Goal: Complete application form: Complete application form

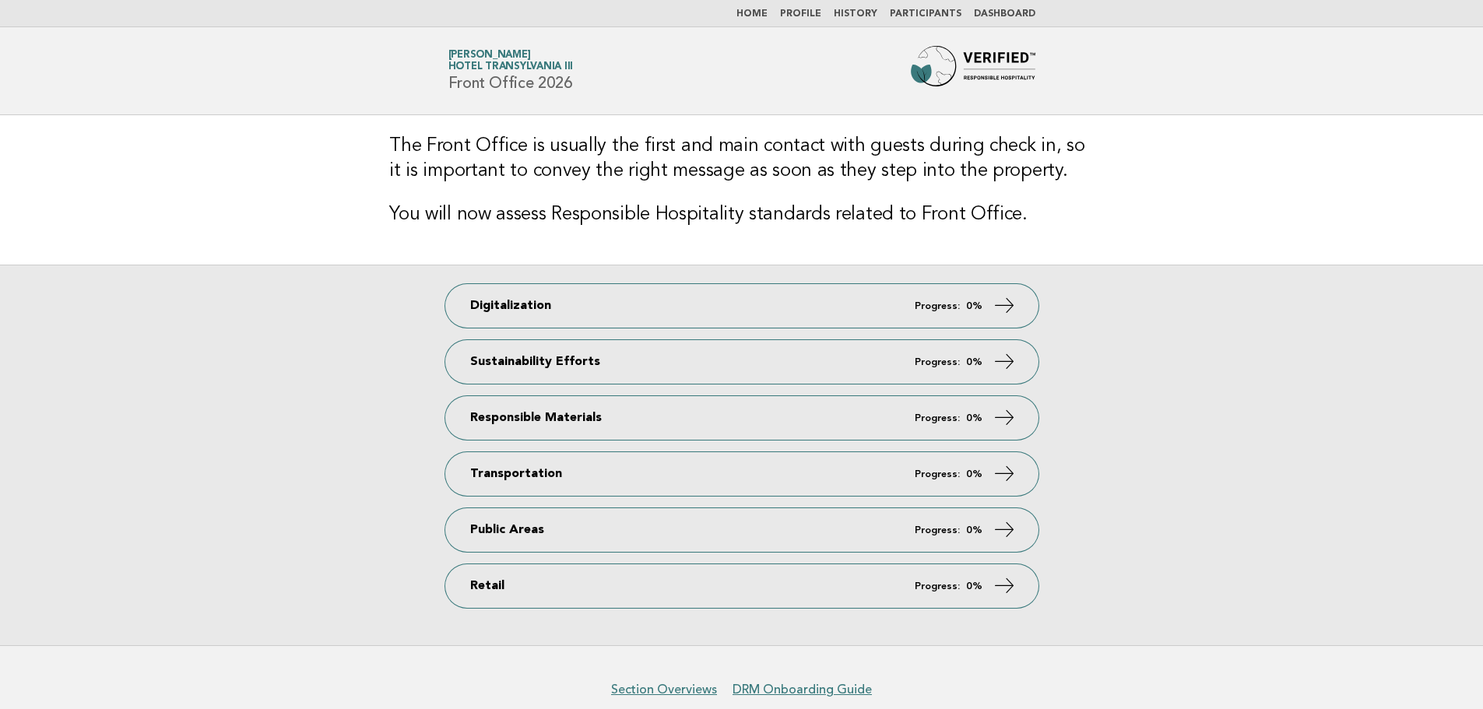
click at [927, 76] on img at bounding box center [973, 71] width 125 height 50
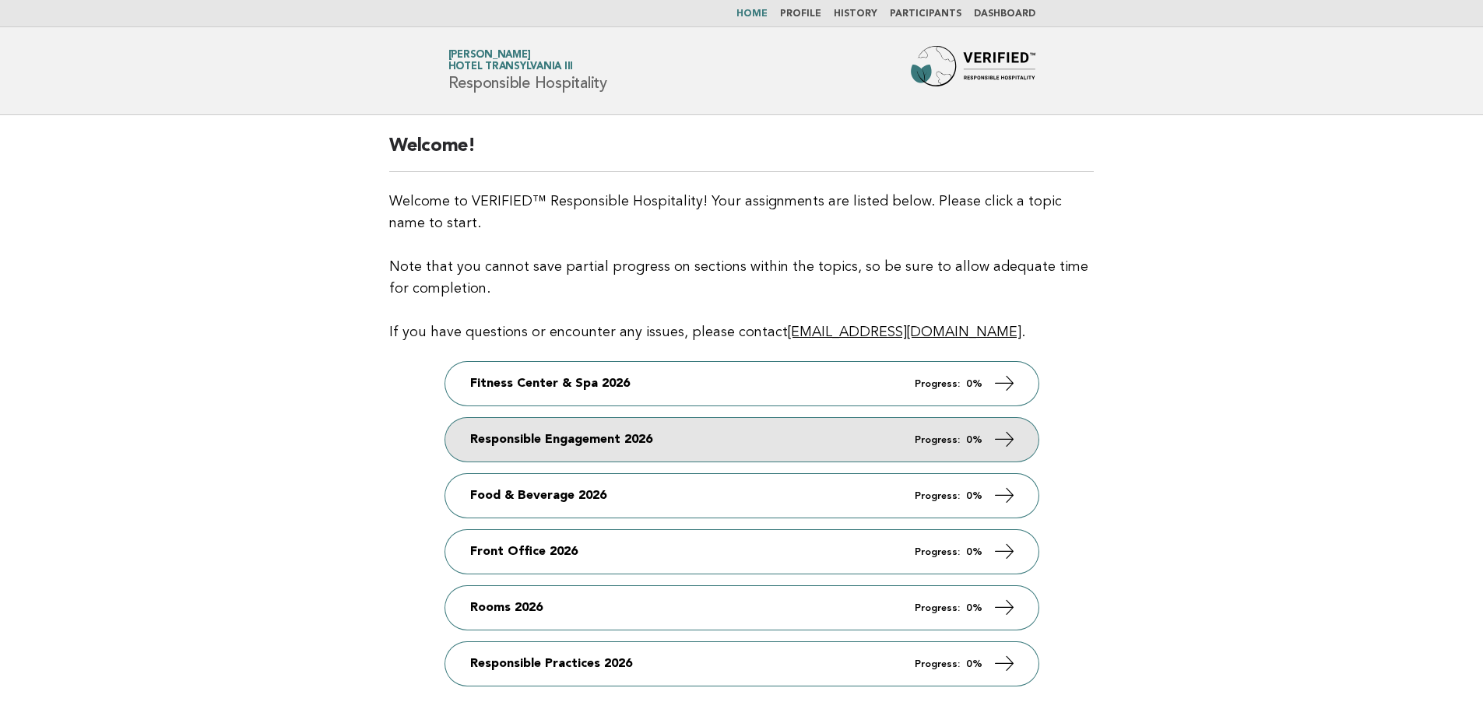
click at [564, 438] on link "Responsible Engagement 2026 Progress: 0%" at bounding box center [741, 440] width 593 height 44
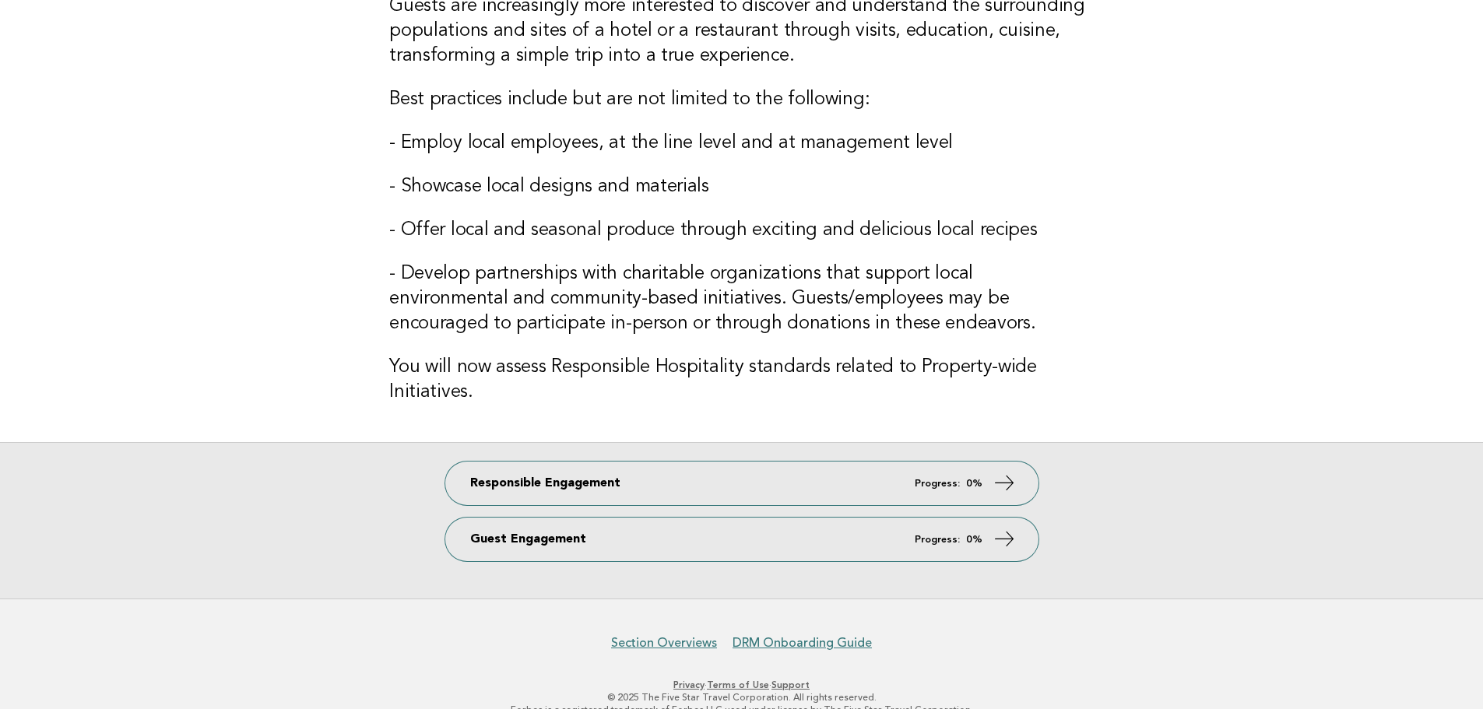
scroll to position [259, 0]
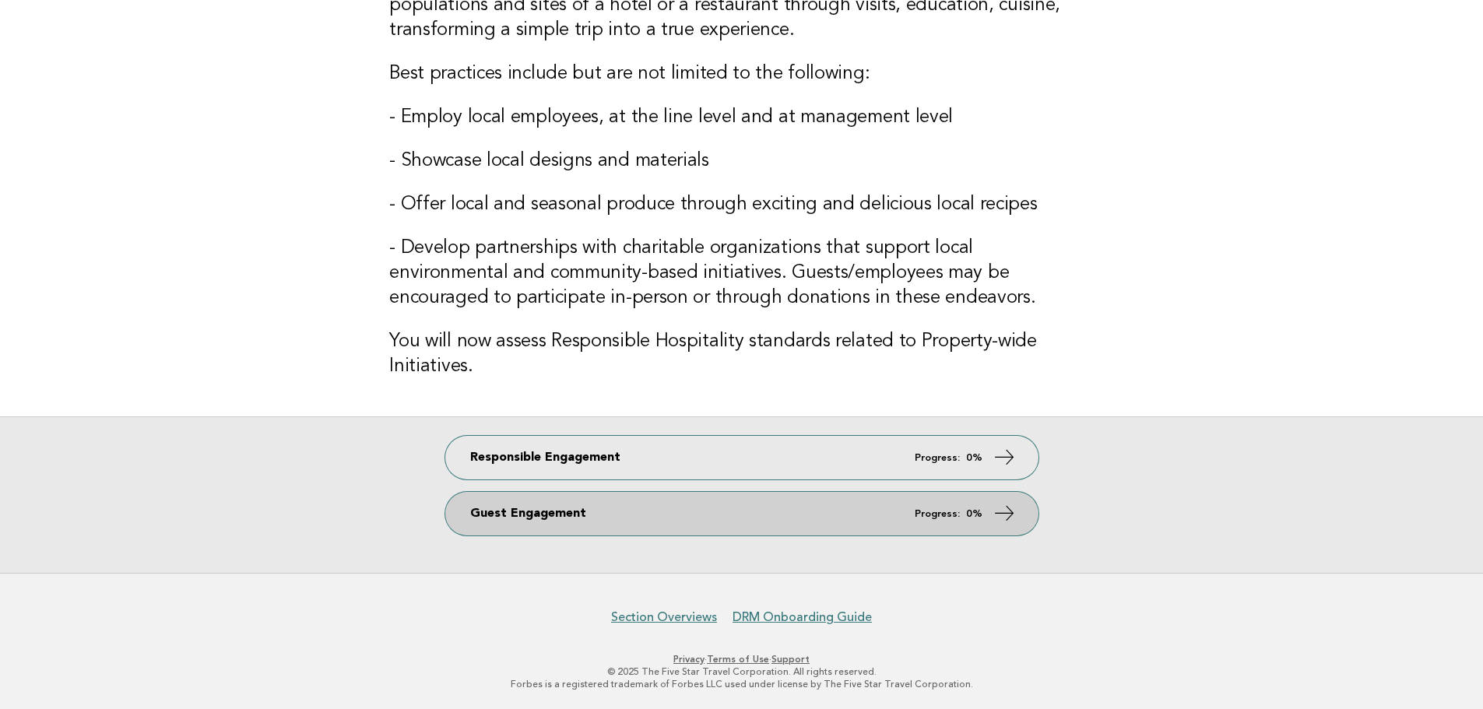
click at [609, 525] on link "Guest Engagement Progress: 0%" at bounding box center [741, 514] width 593 height 44
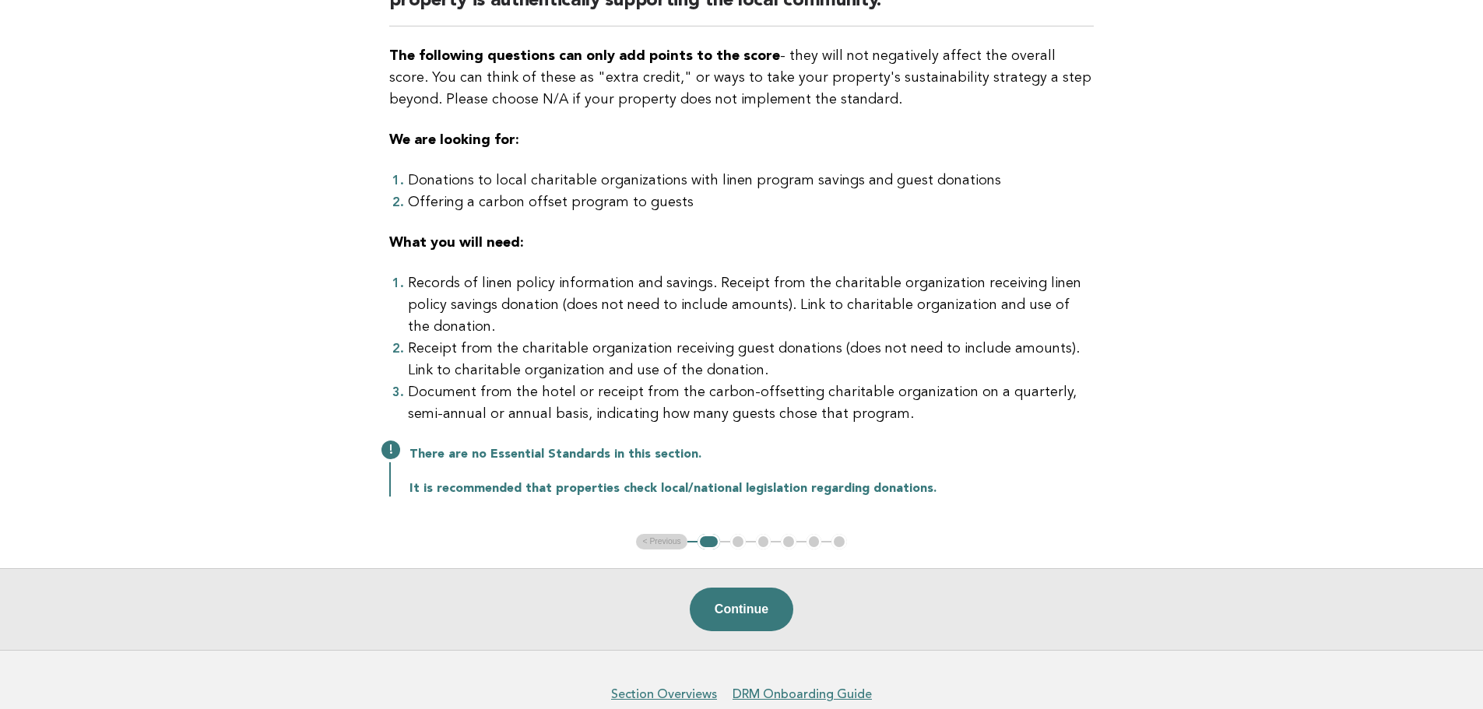
scroll to position [272, 0]
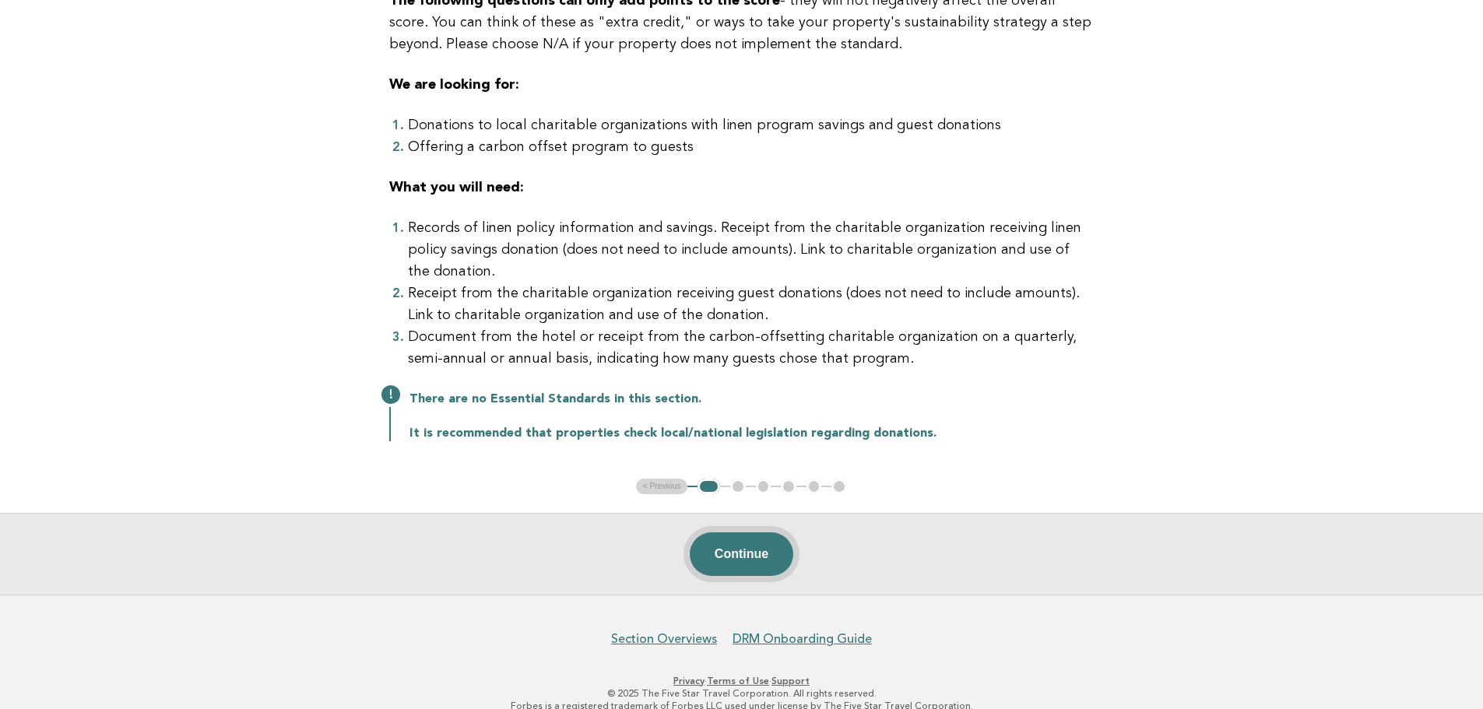
click at [741, 533] on button "Continue" at bounding box center [742, 554] width 104 height 44
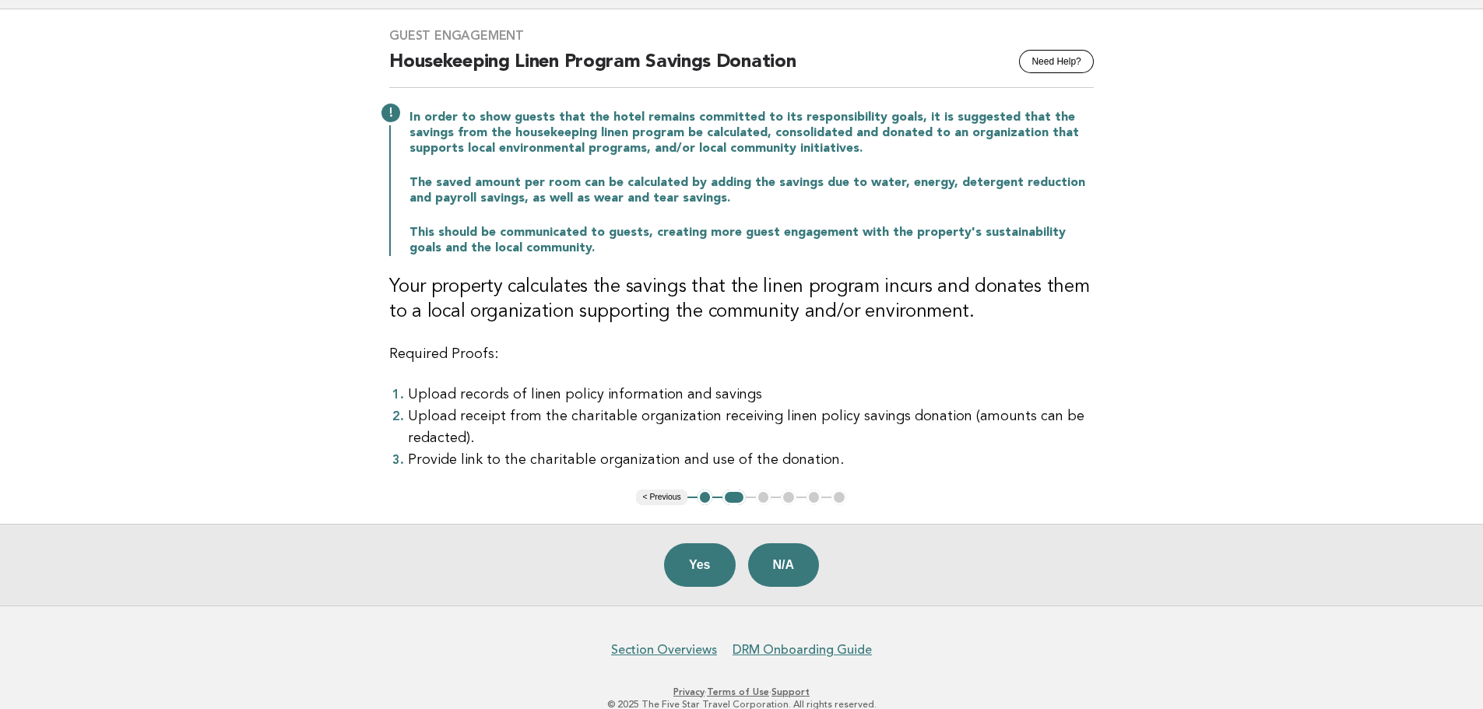
scroll to position [139, 0]
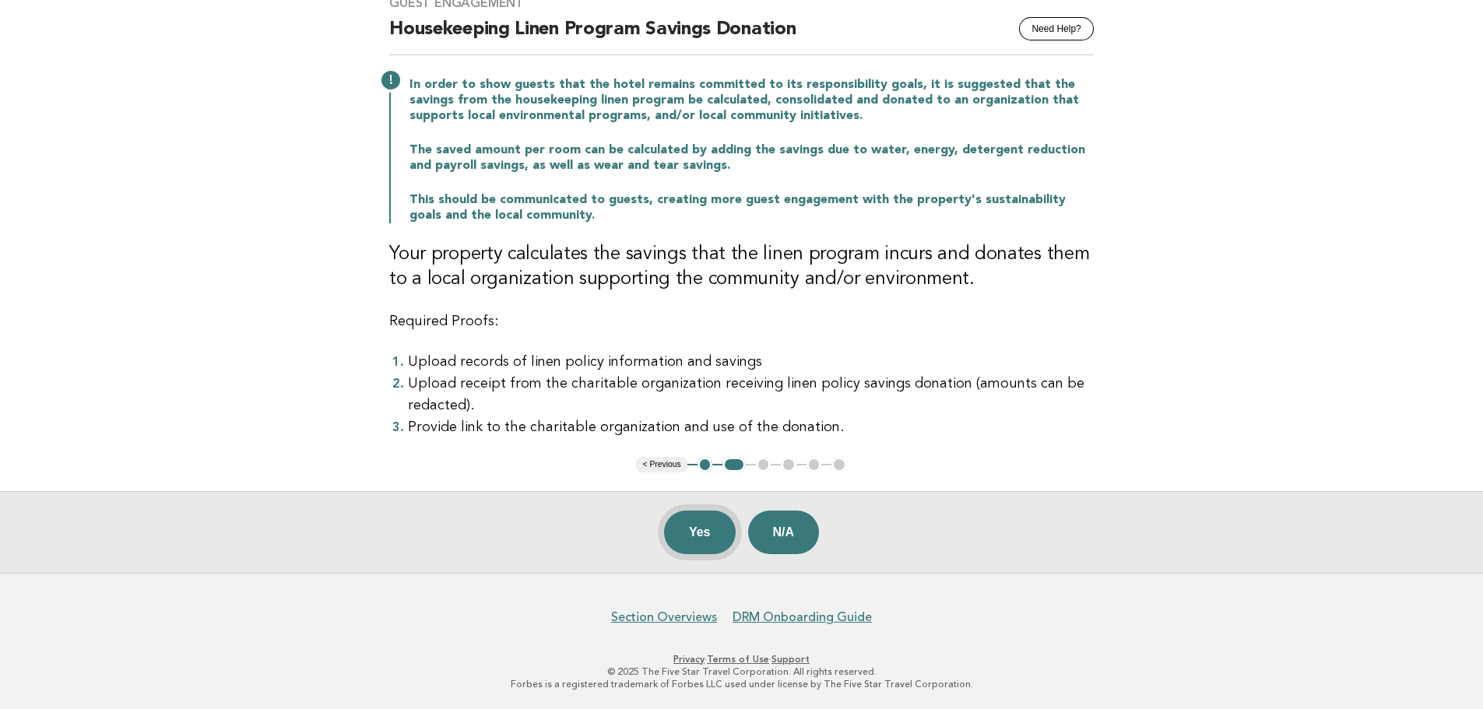
click at [698, 525] on button "Yes" at bounding box center [700, 533] width 72 height 44
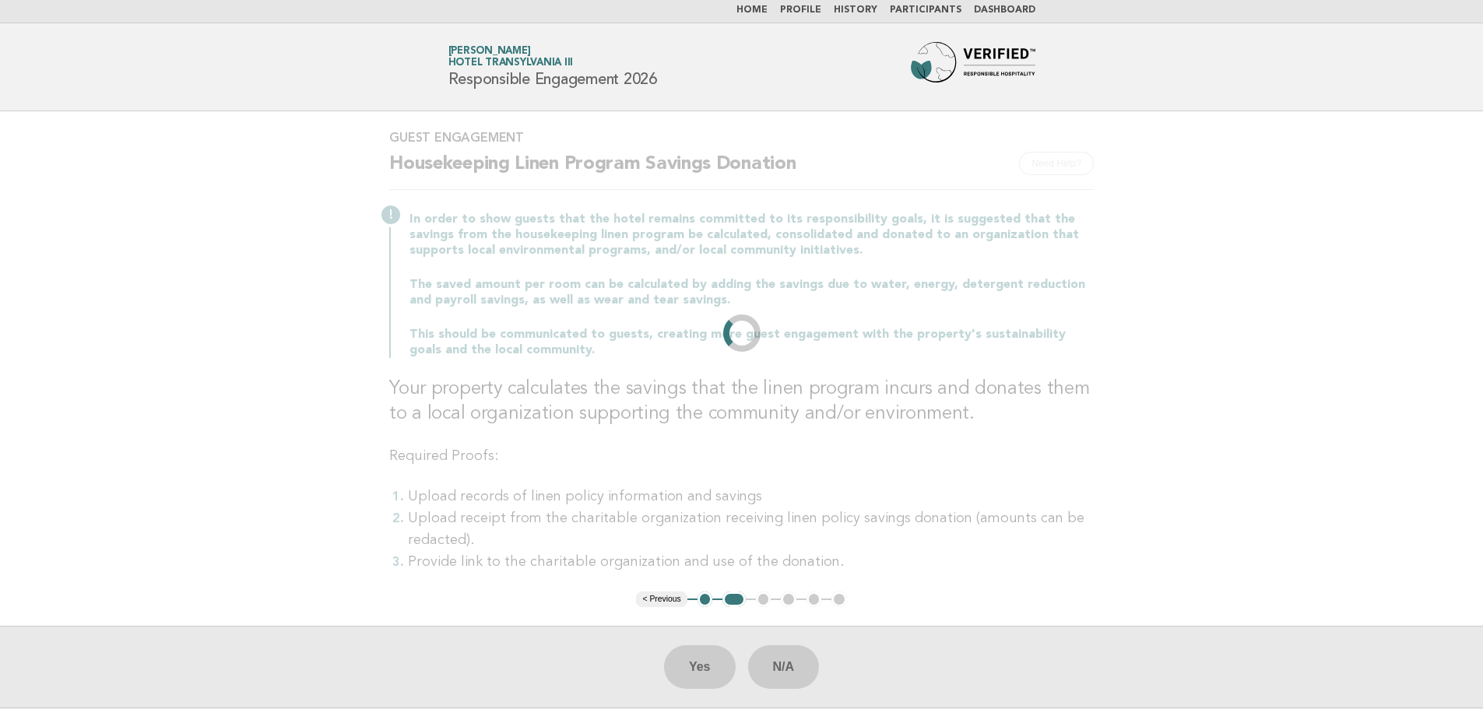
scroll to position [0, 0]
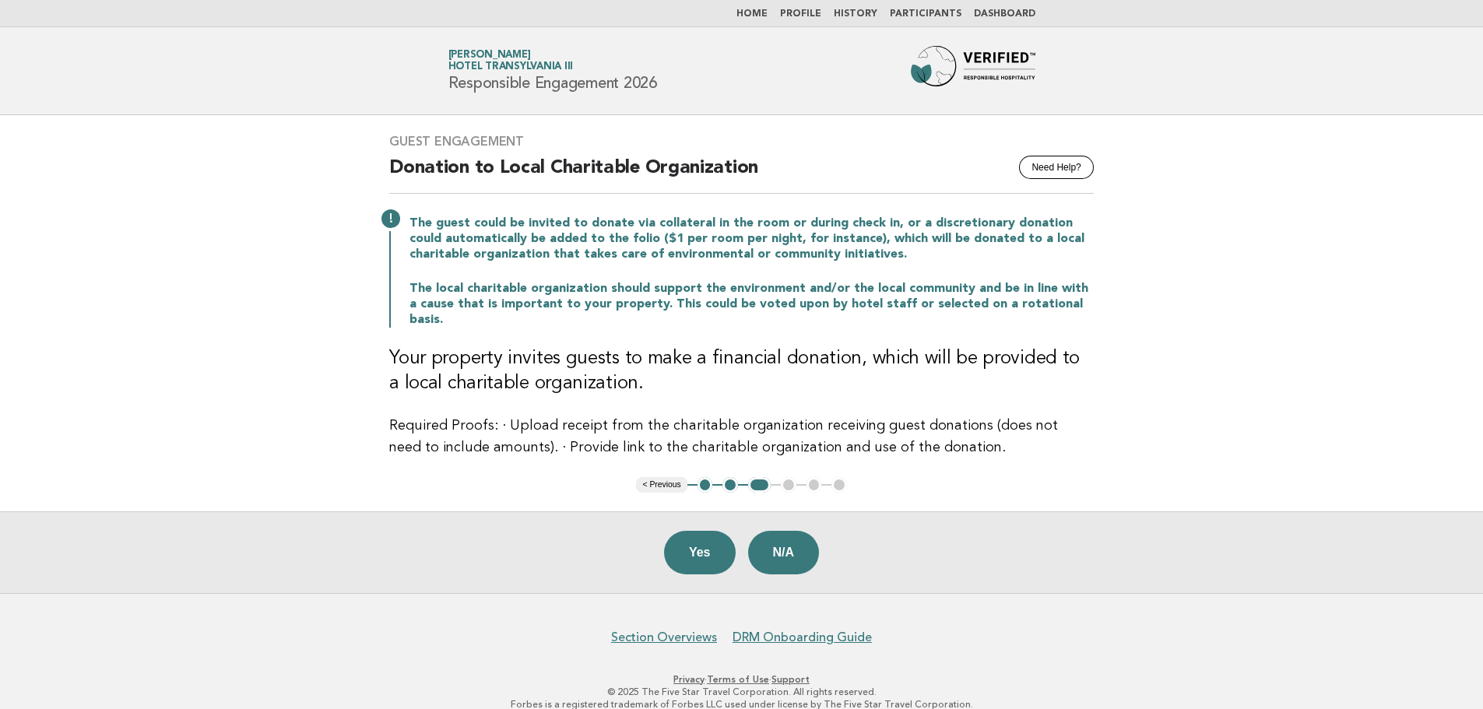
click at [730, 477] on button "2" at bounding box center [730, 485] width 16 height 16
click at [724, 477] on button "2" at bounding box center [730, 485] width 16 height 16
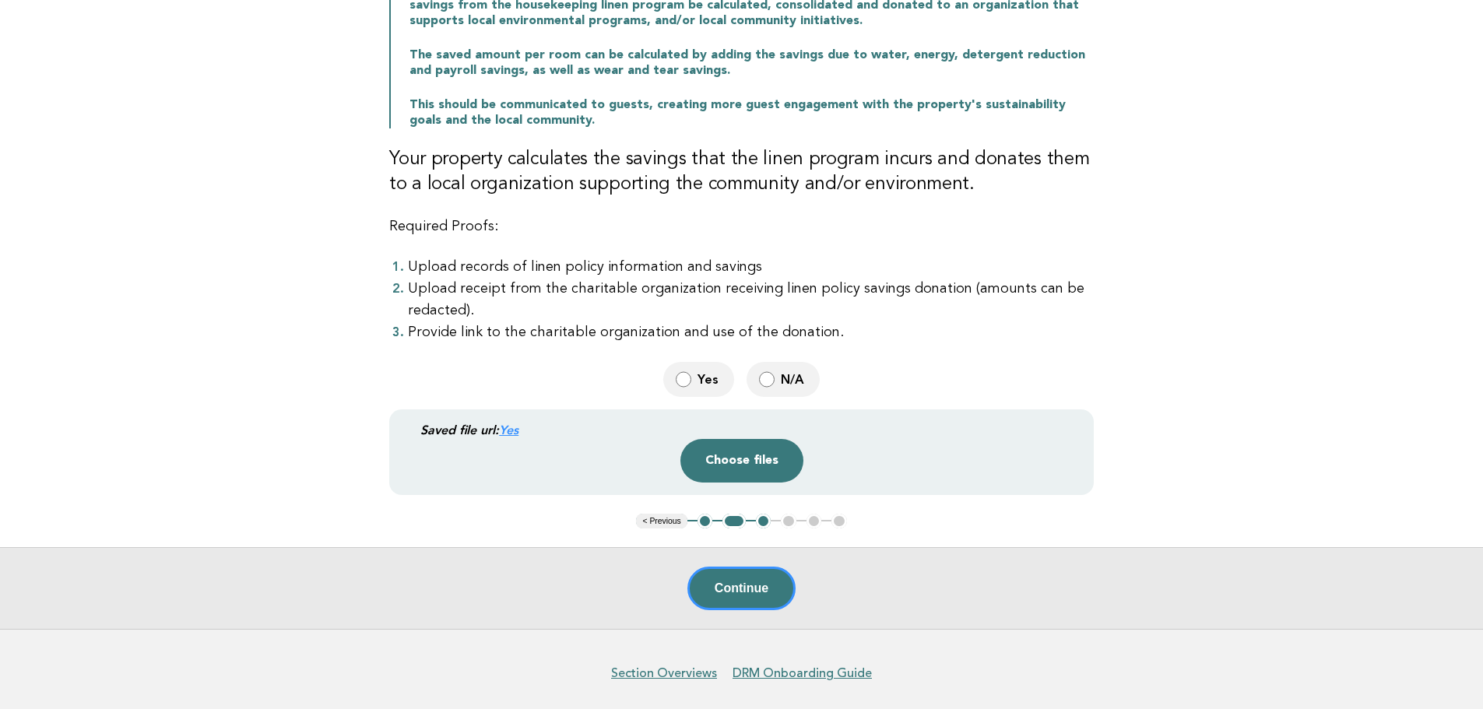
scroll to position [192, 0]
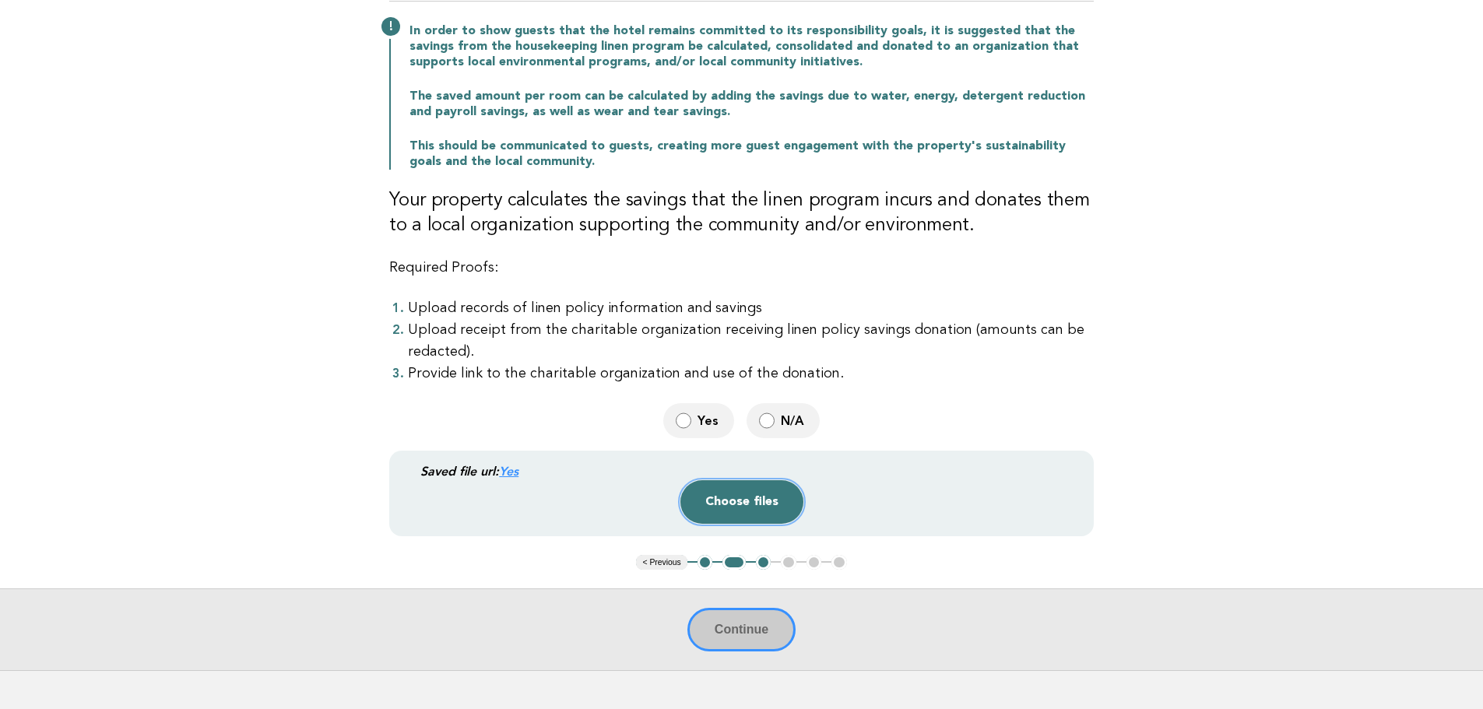
click at [733, 495] on button "Choose files" at bounding box center [741, 502] width 123 height 44
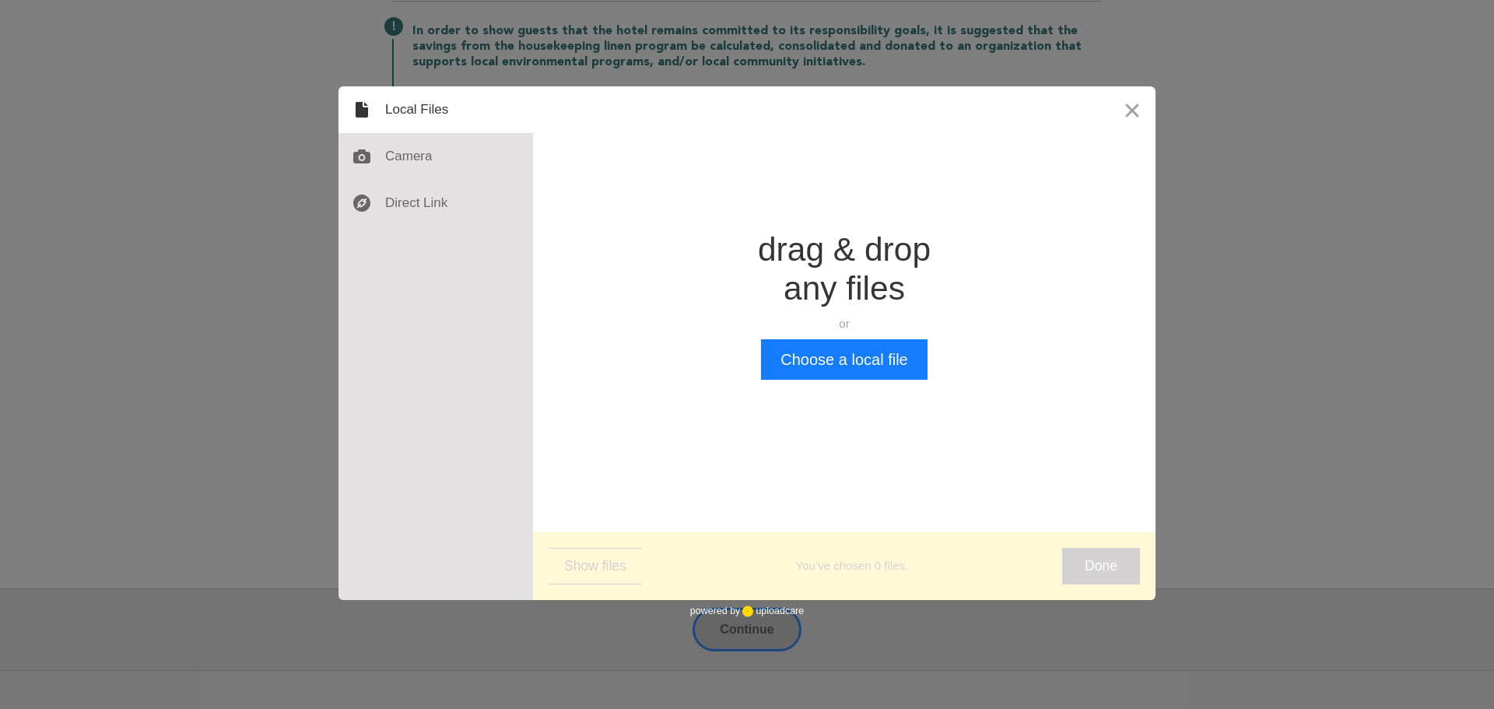
click at [1129, 127] on button "Close" at bounding box center [1132, 109] width 47 height 47
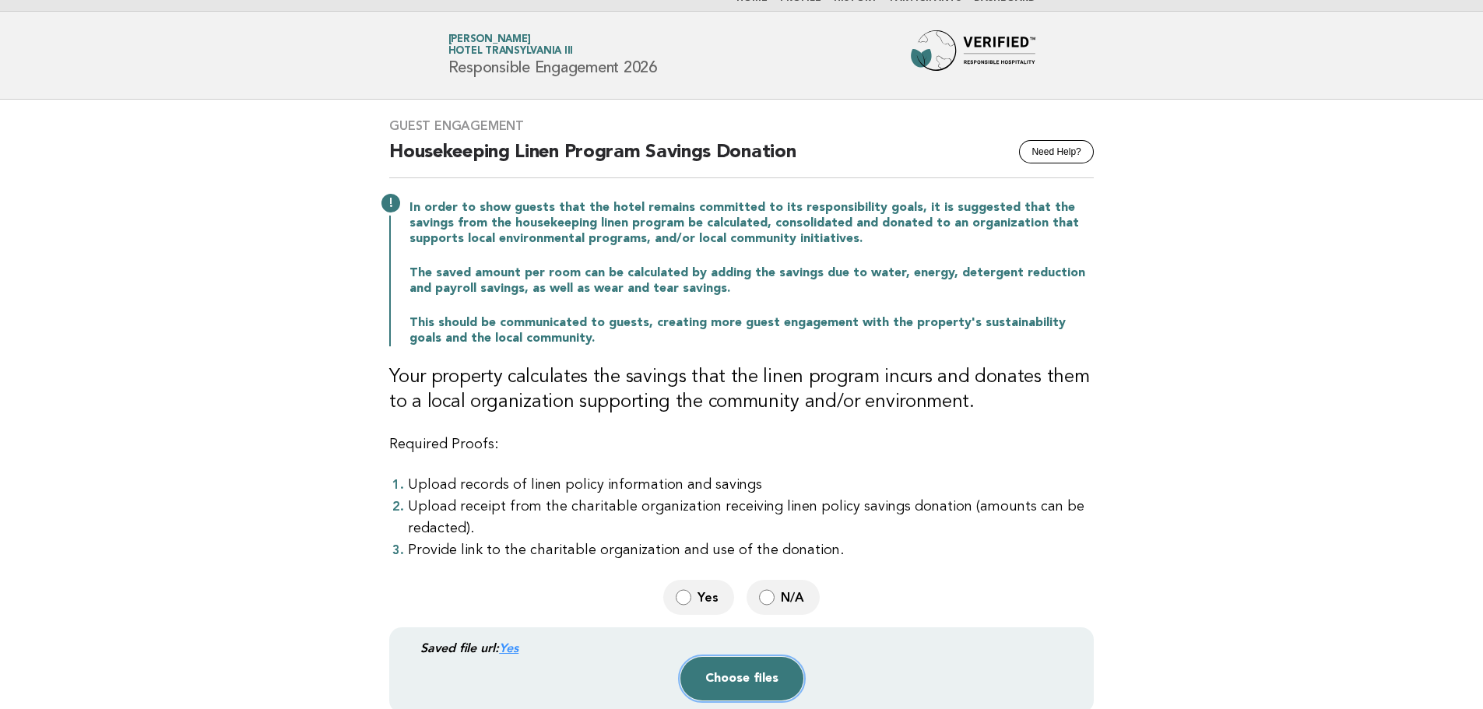
scroll to position [0, 0]
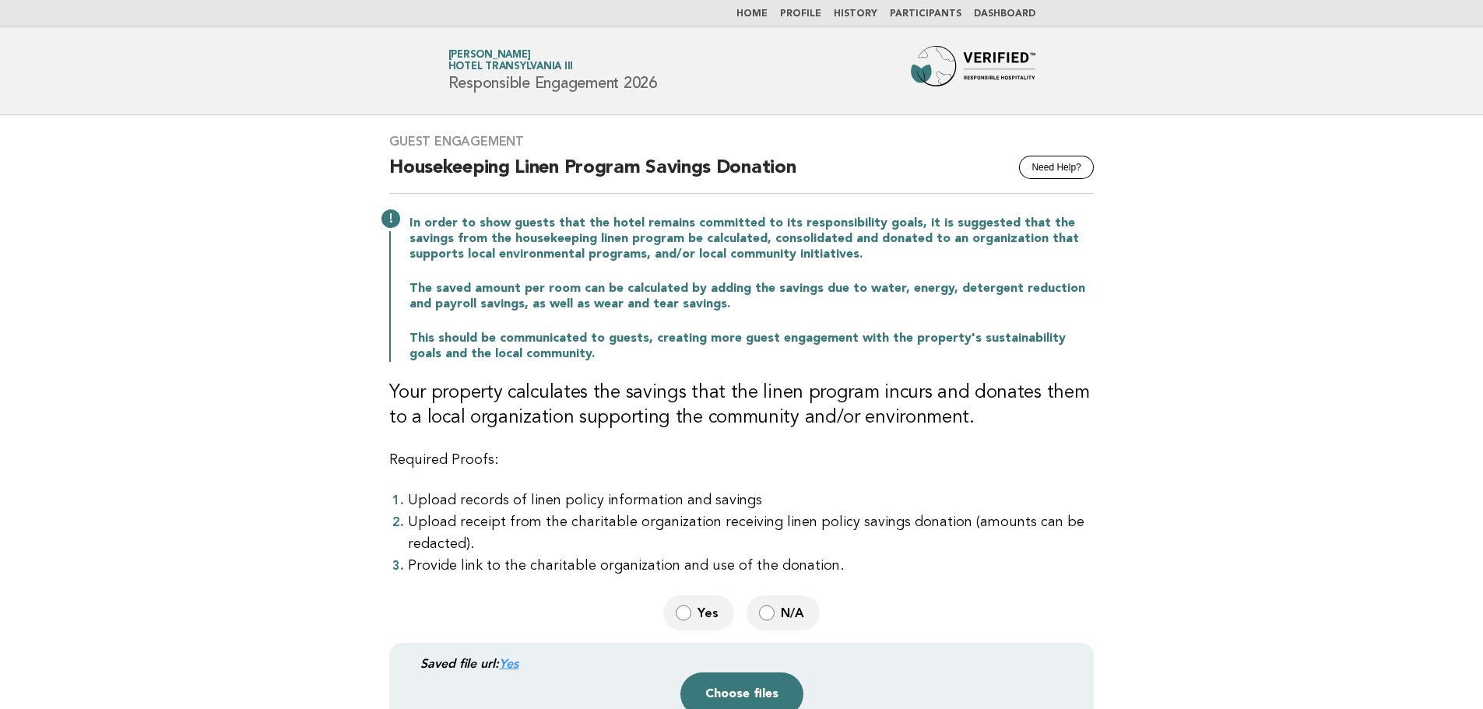
click at [964, 67] on img at bounding box center [973, 71] width 125 height 50
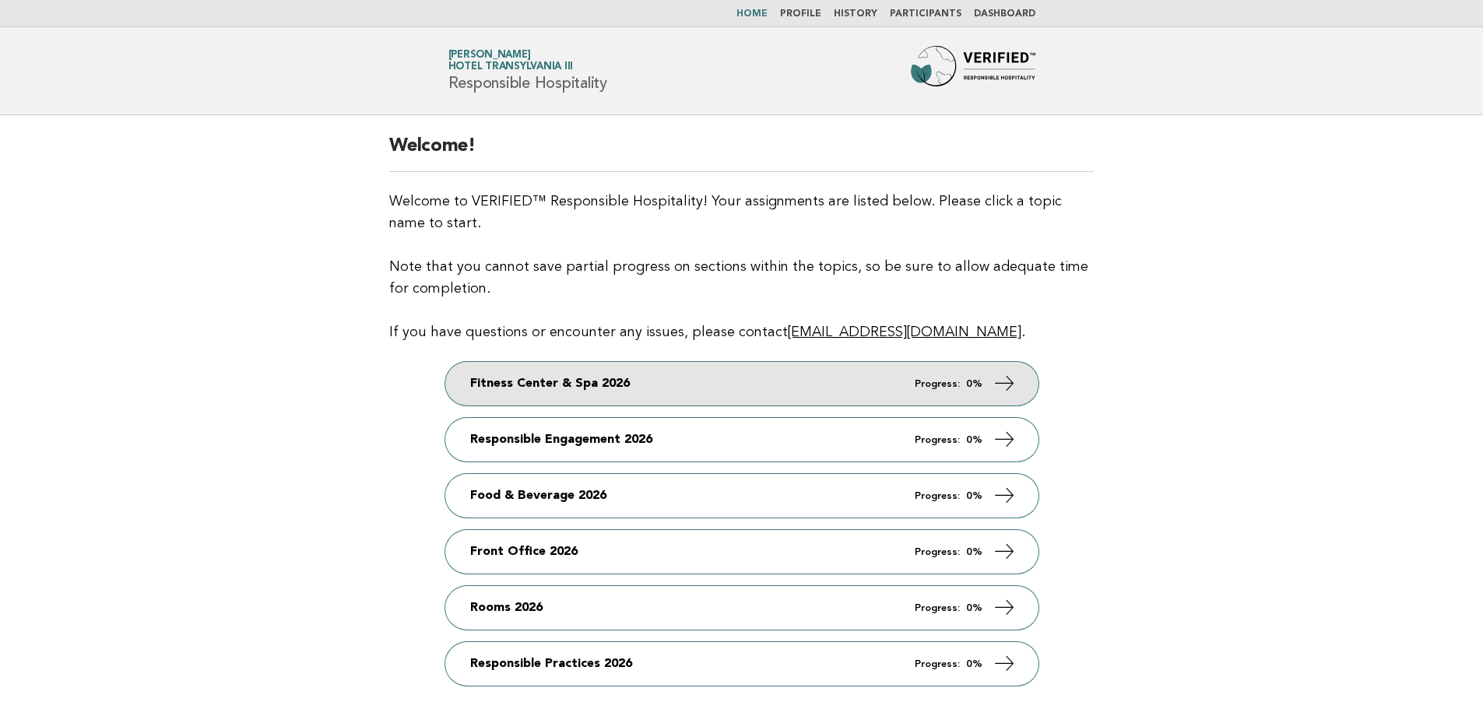
click at [620, 393] on link "Fitness Center & Spa 2026 Progress: 0%" at bounding box center [741, 384] width 593 height 44
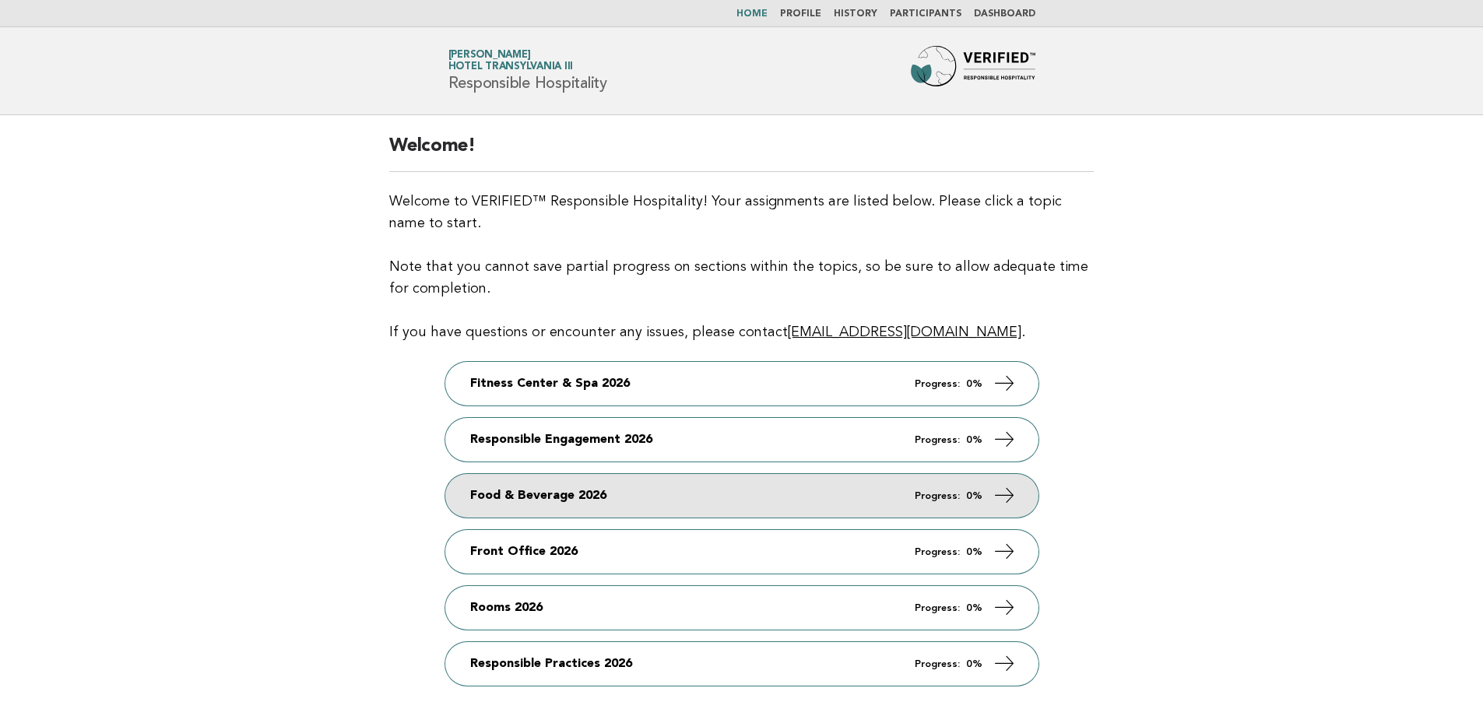
click at [590, 491] on link "Food & Beverage 2026 Progress: 0%" at bounding box center [741, 496] width 593 height 44
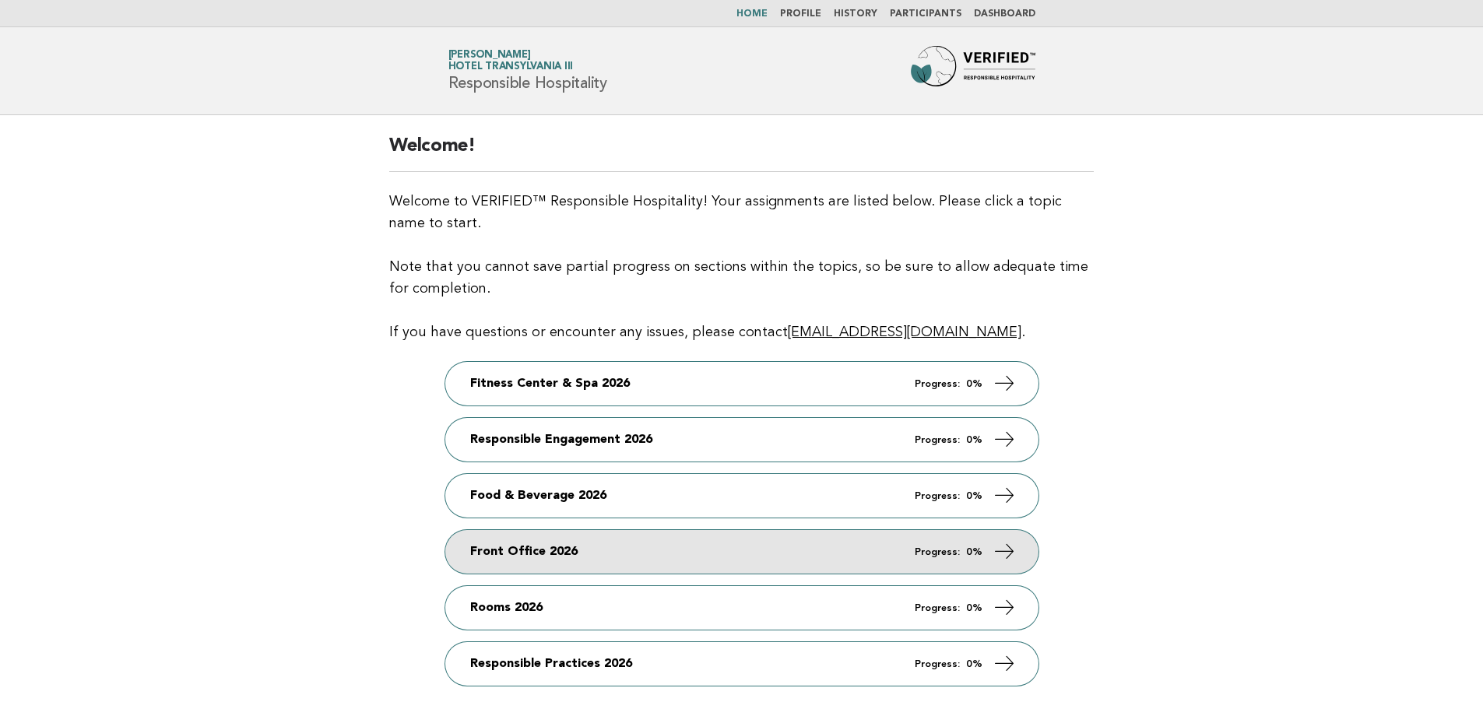
click at [651, 553] on link "Front Office 2026 Progress: 0%" at bounding box center [741, 552] width 593 height 44
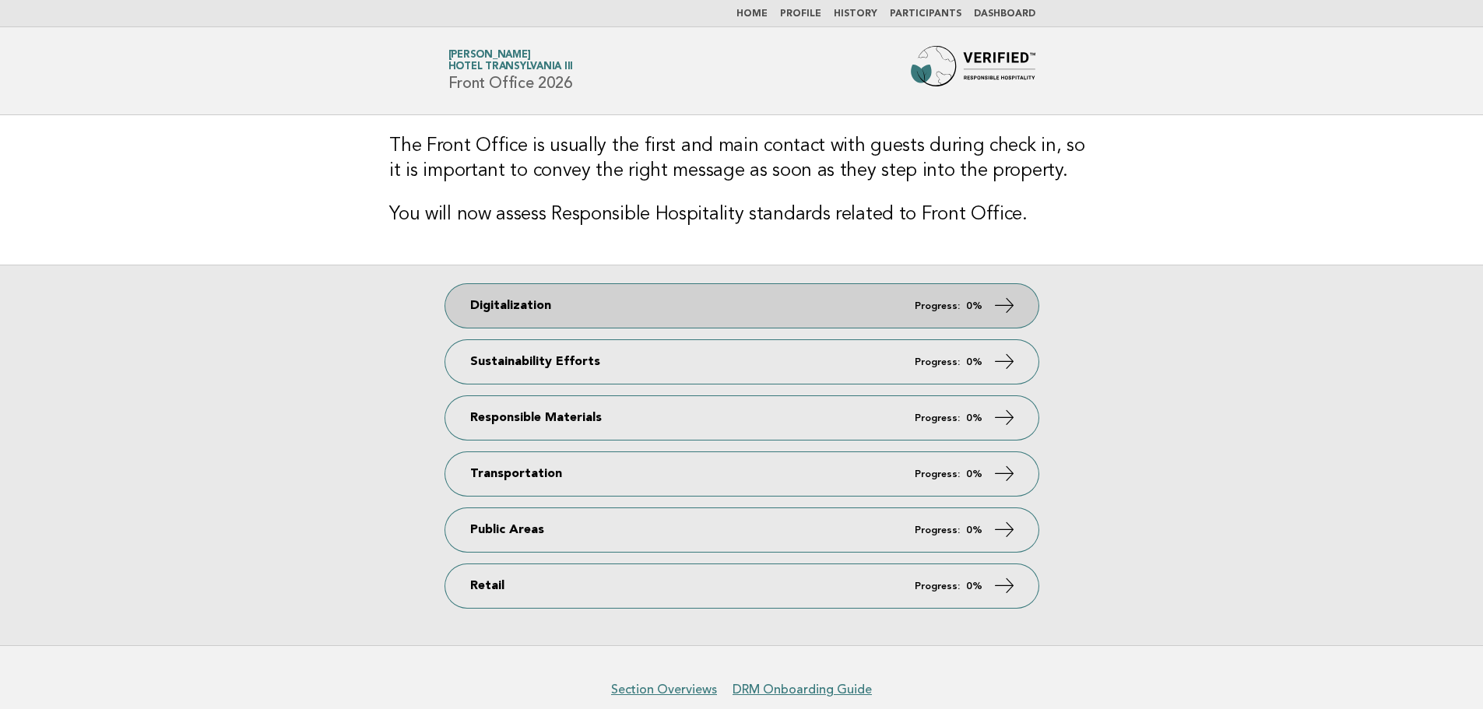
click at [584, 318] on link "Digitalization Progress: 0%" at bounding box center [741, 306] width 593 height 44
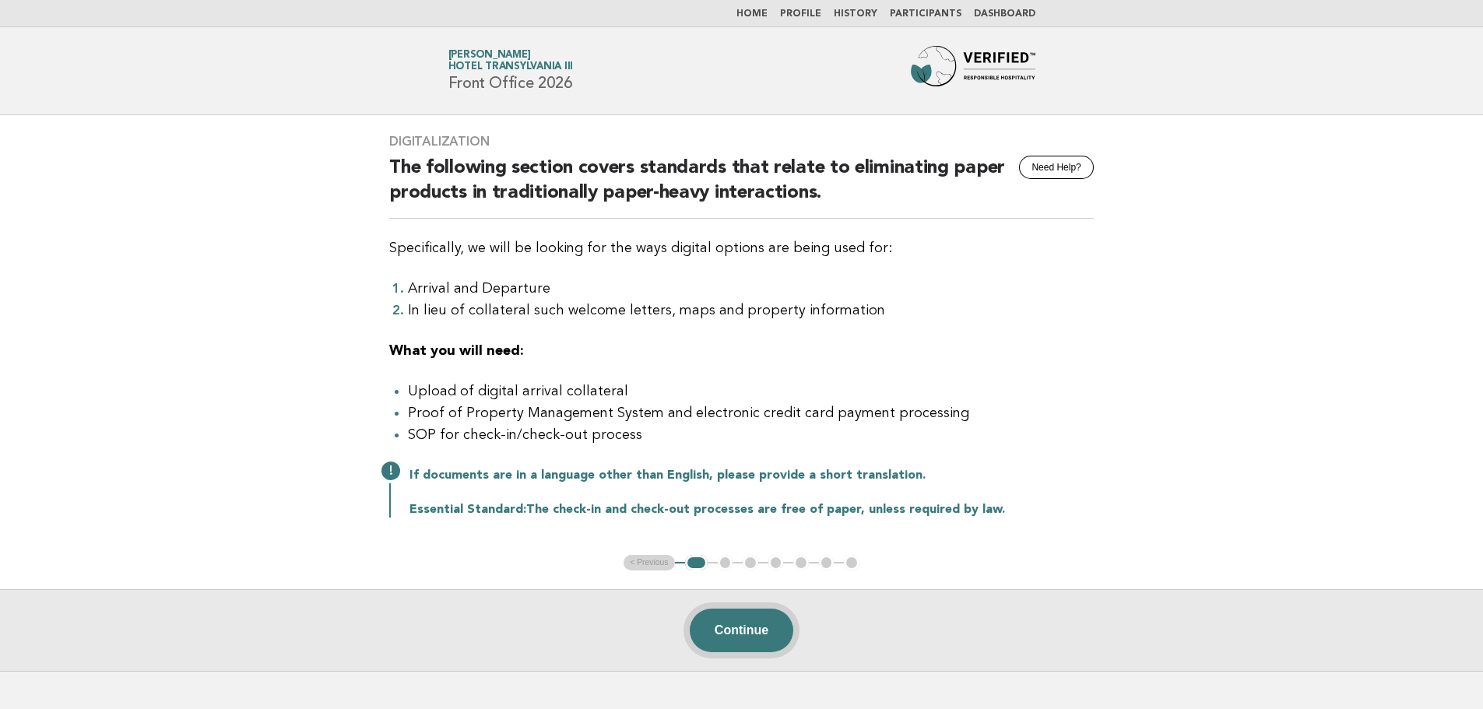
click at [740, 631] on button "Continue" at bounding box center [742, 631] width 104 height 44
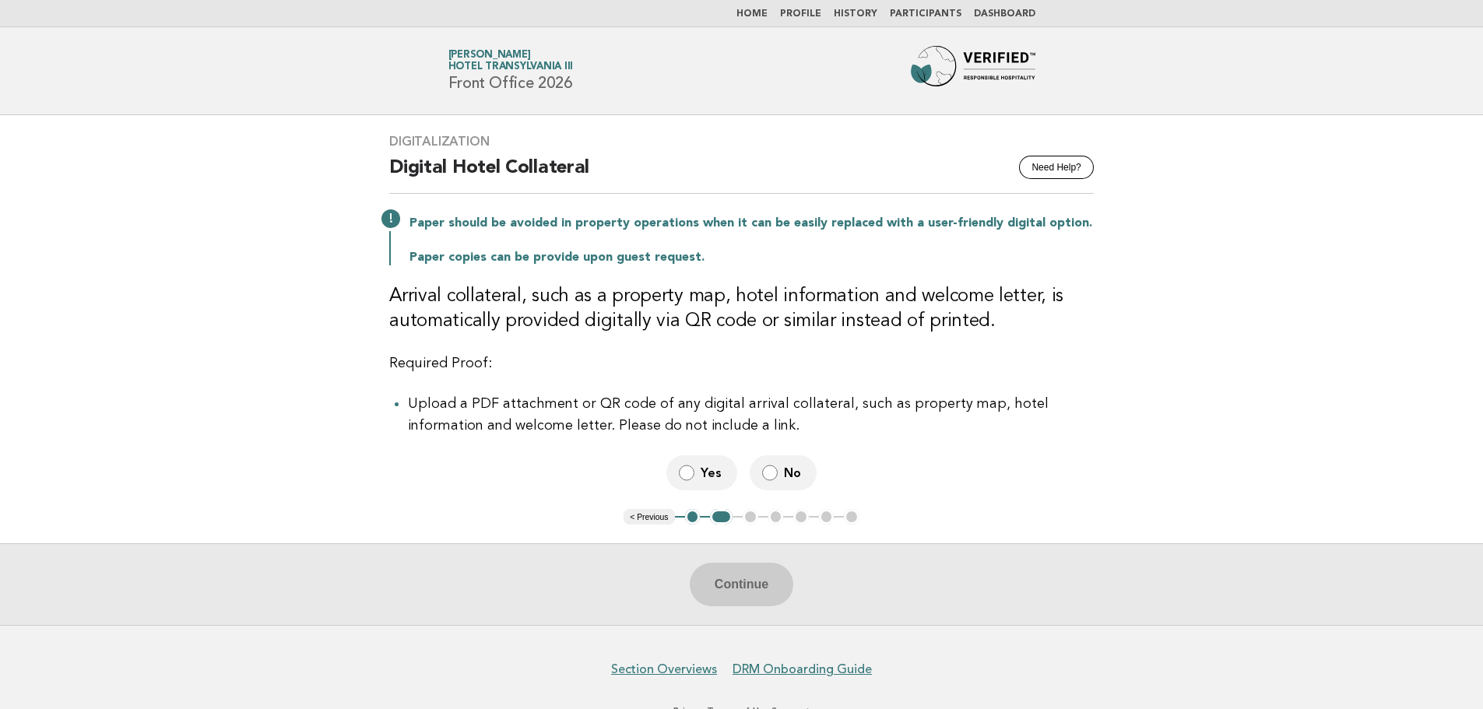
click at [686, 462] on label "Yes" at bounding box center [701, 472] width 71 height 35
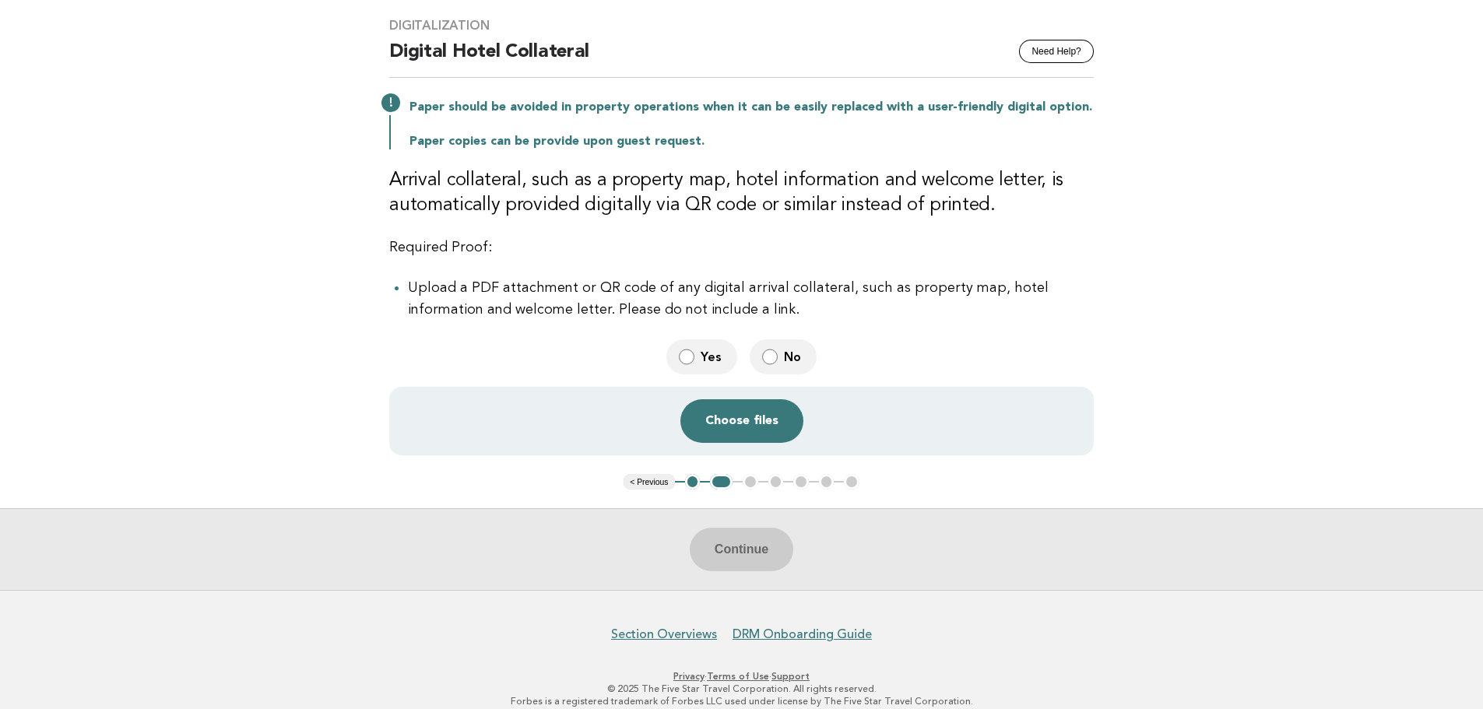
scroll to position [134, 0]
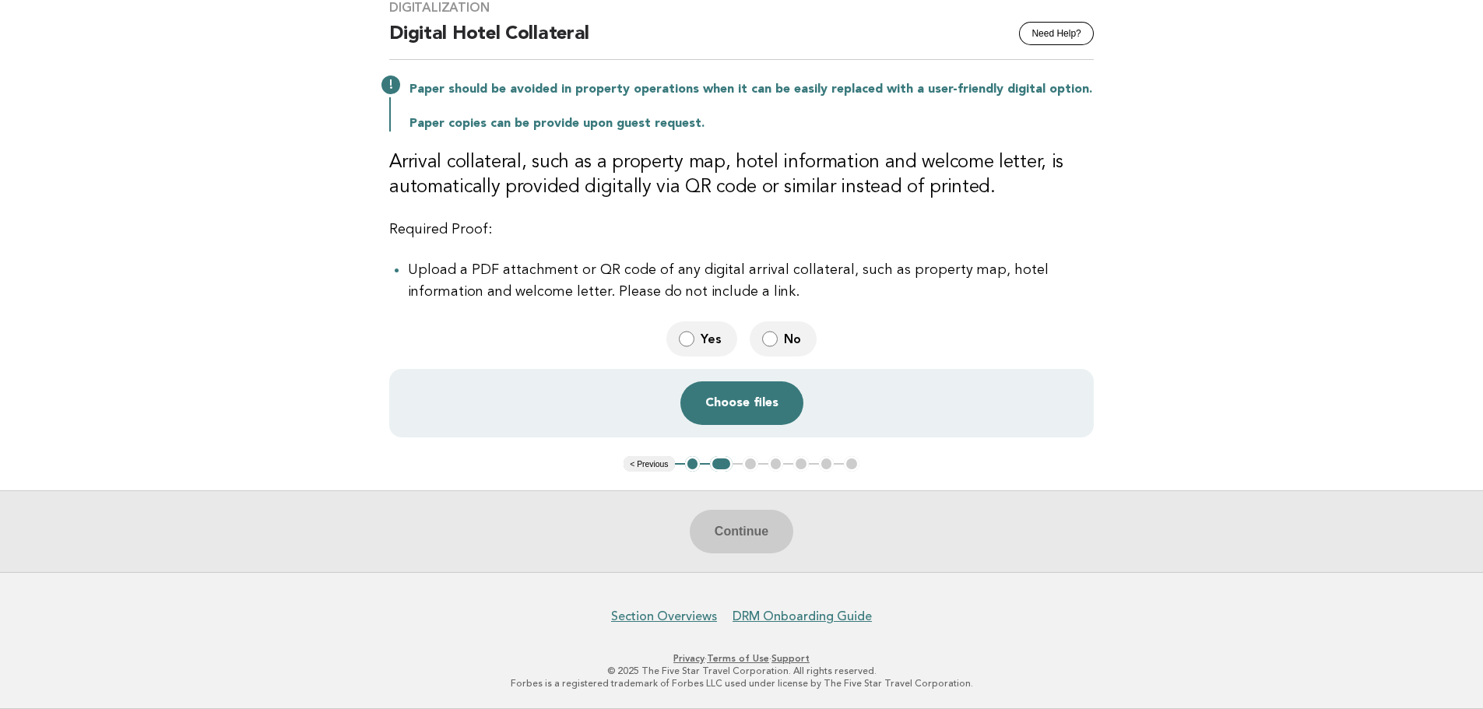
click at [796, 349] on label "No" at bounding box center [783, 338] width 67 height 35
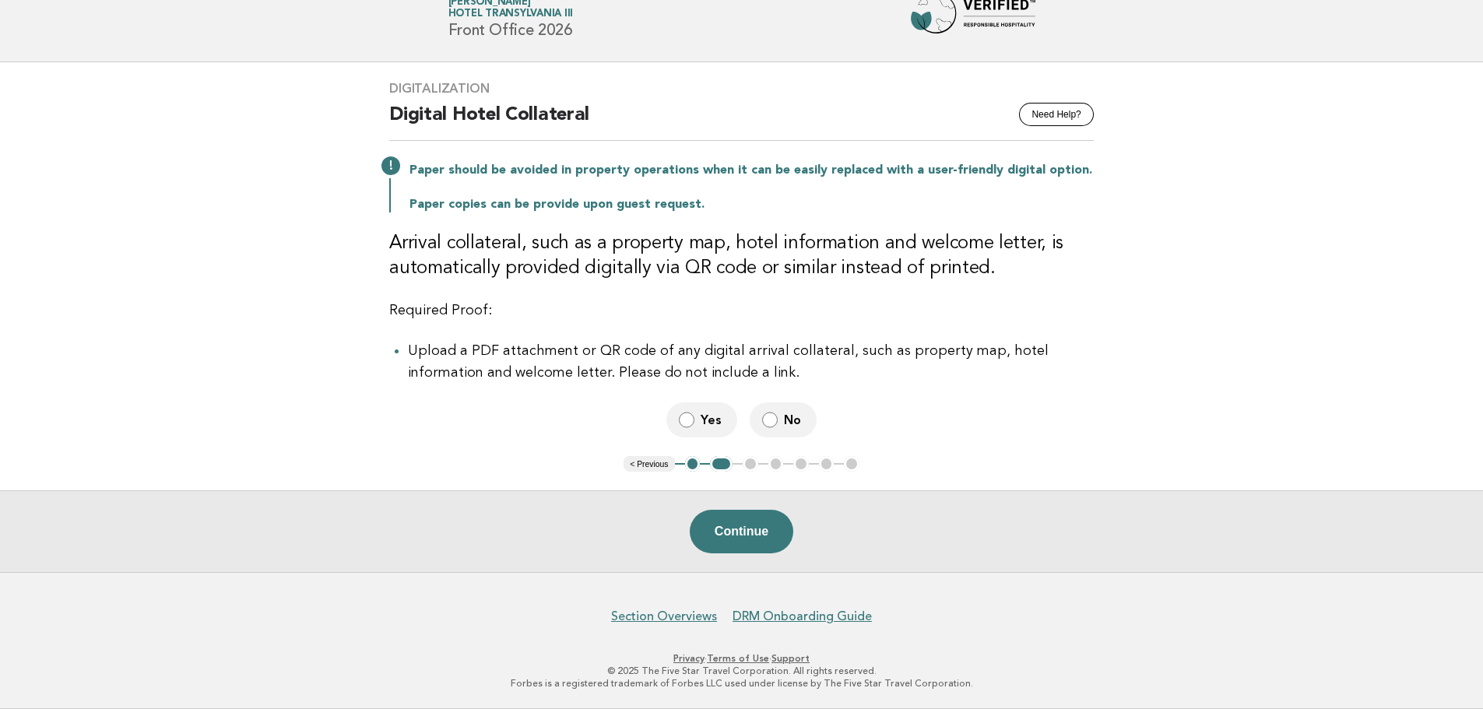
scroll to position [53, 0]
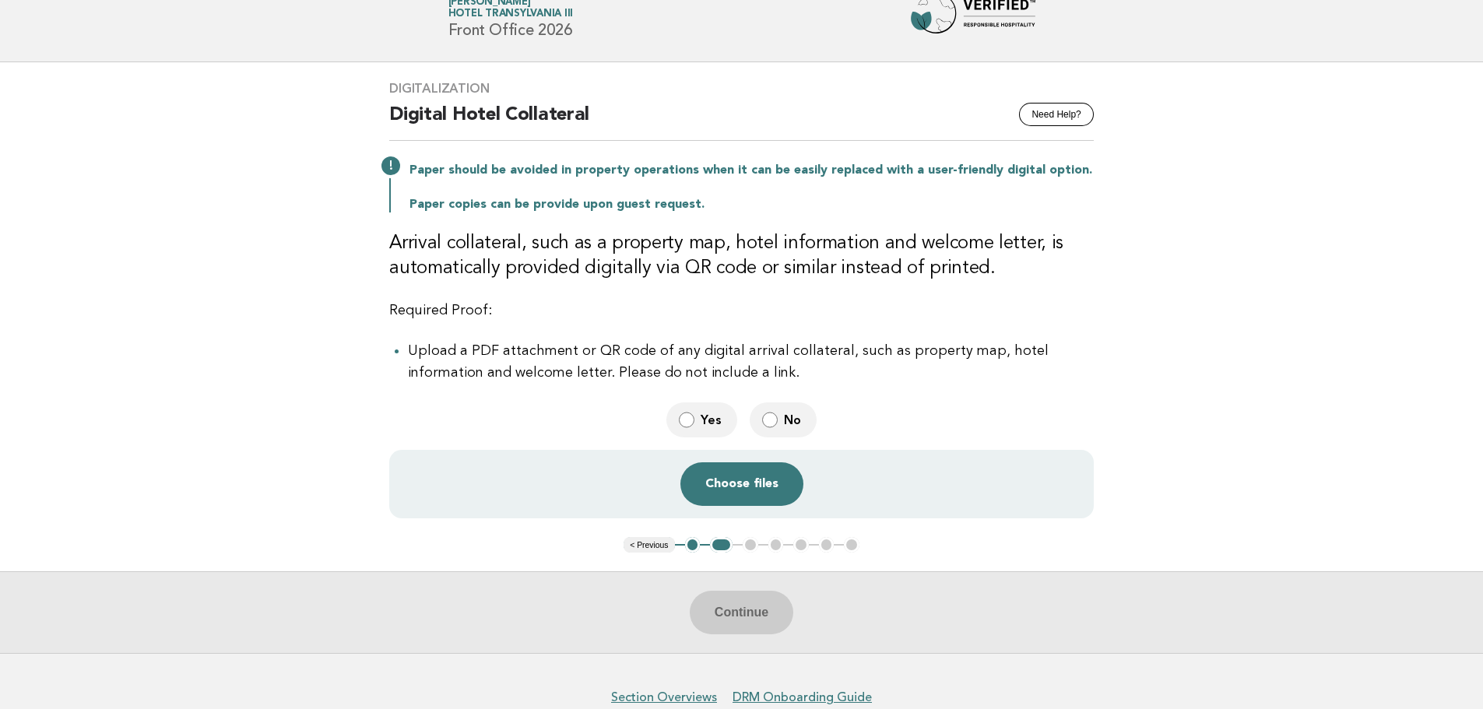
click at [941, 24] on img at bounding box center [973, 18] width 125 height 50
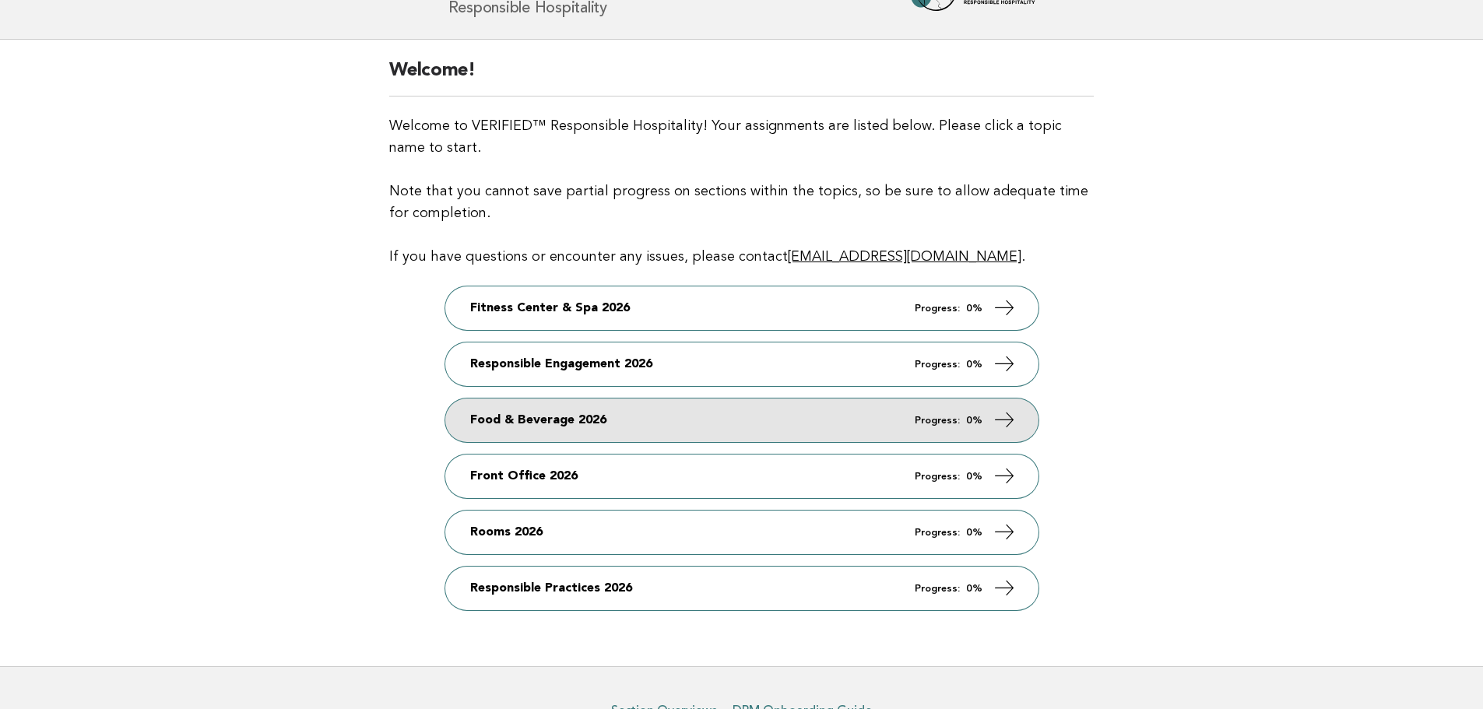
scroll to position [78, 0]
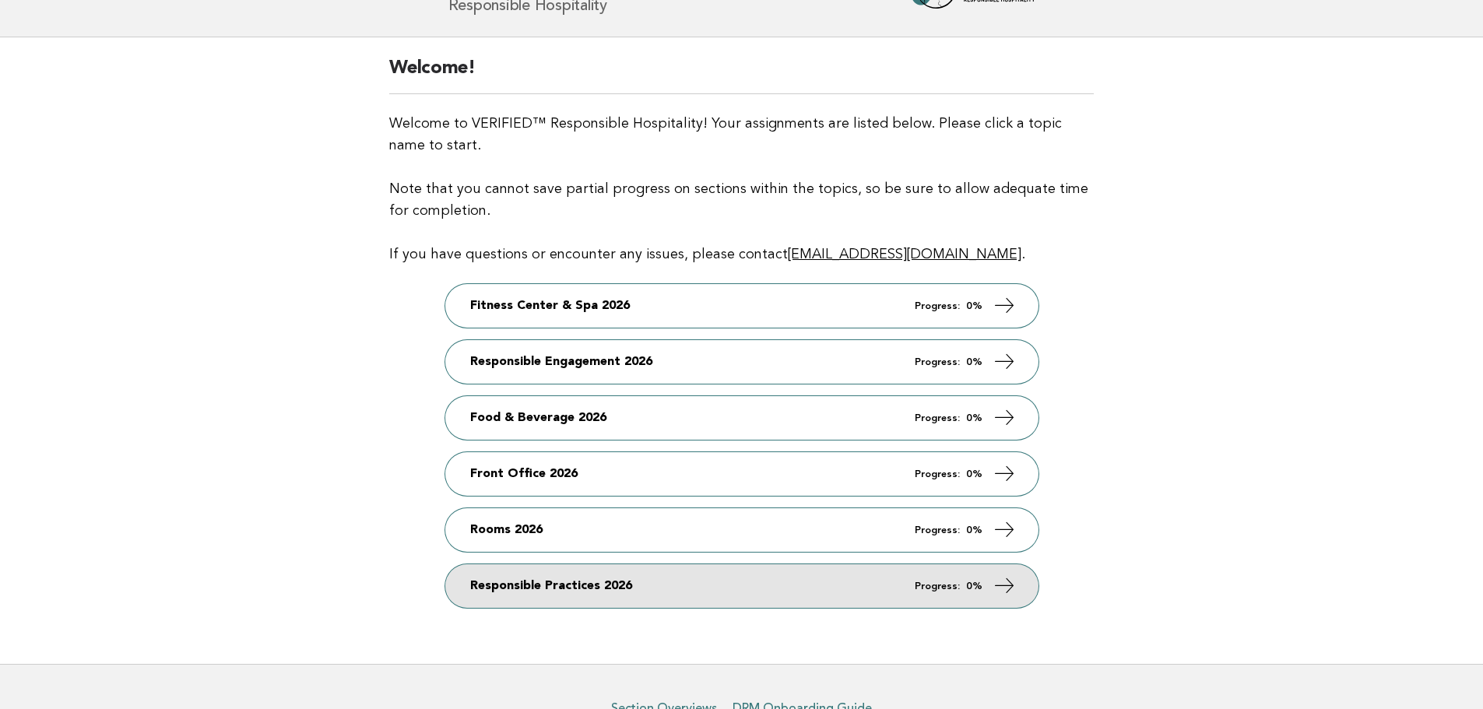
click at [578, 599] on link "Responsible Practices 2026 Progress: 0%" at bounding box center [741, 586] width 593 height 44
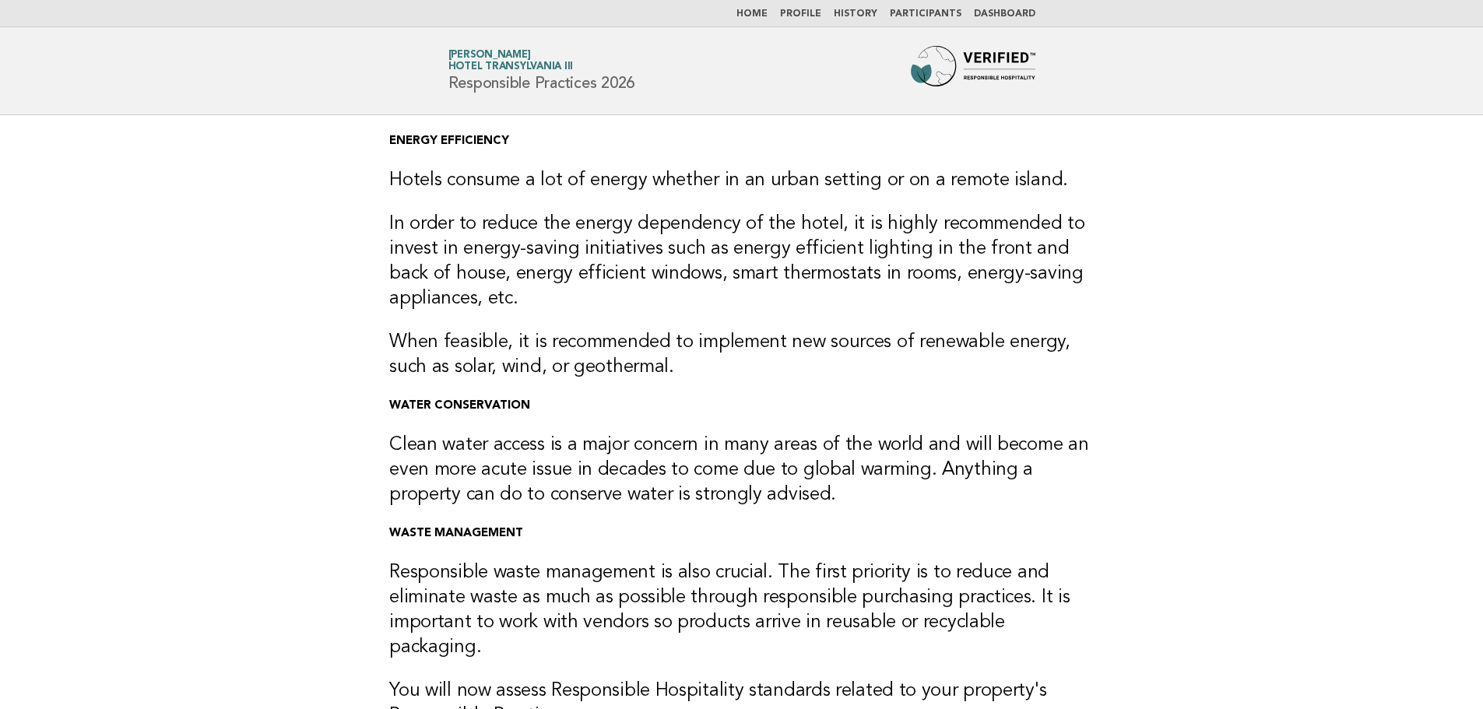
click at [953, 72] on img at bounding box center [973, 71] width 125 height 50
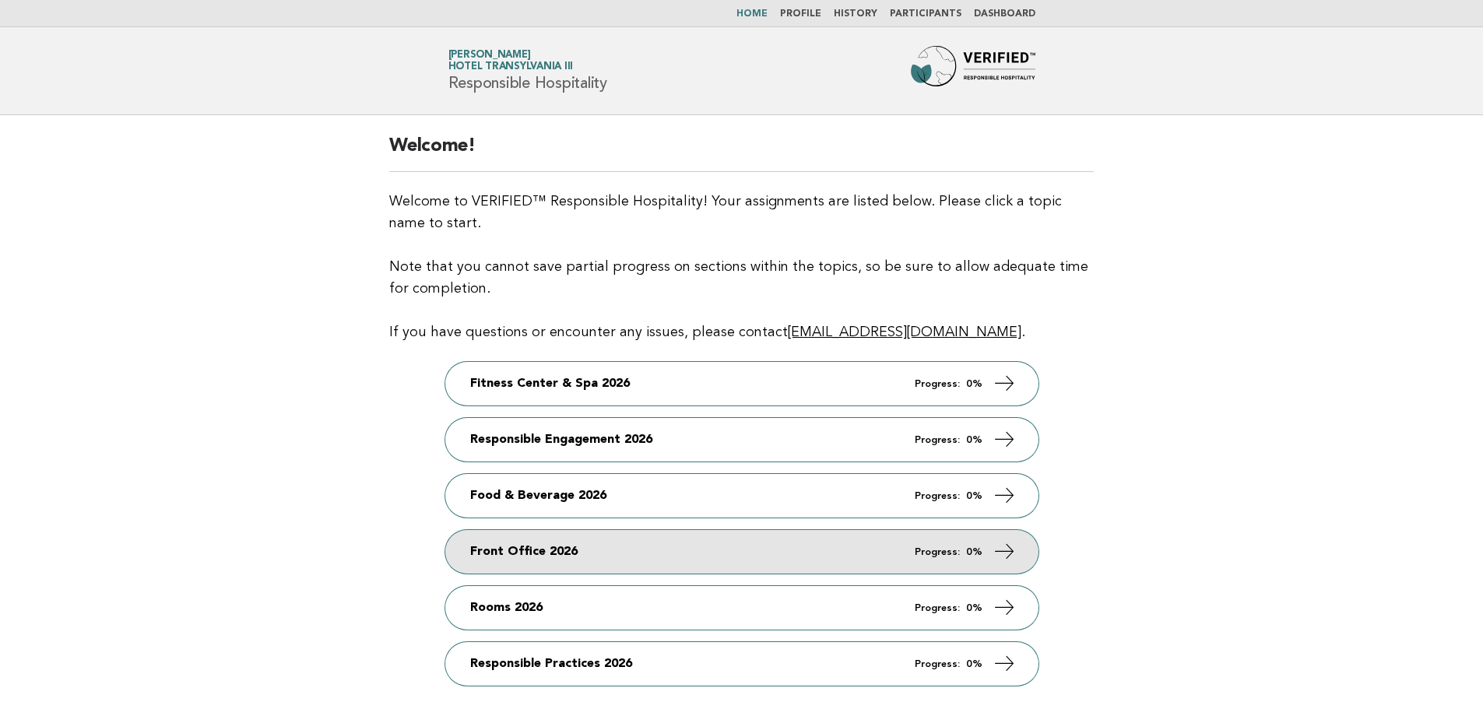
click at [513, 564] on link "Front Office 2026 Progress: 0%" at bounding box center [741, 552] width 593 height 44
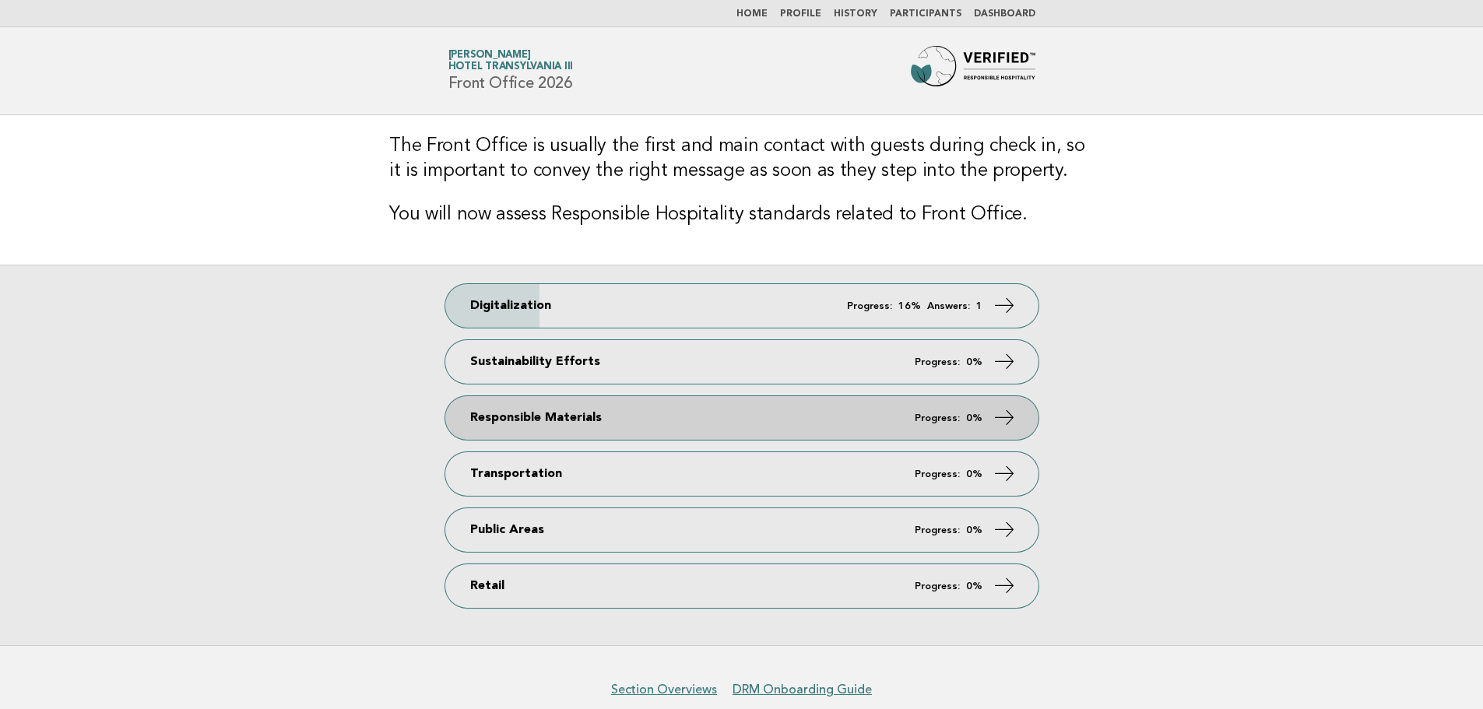
click at [532, 430] on link "Responsible Materials Progress: 0%" at bounding box center [741, 418] width 593 height 44
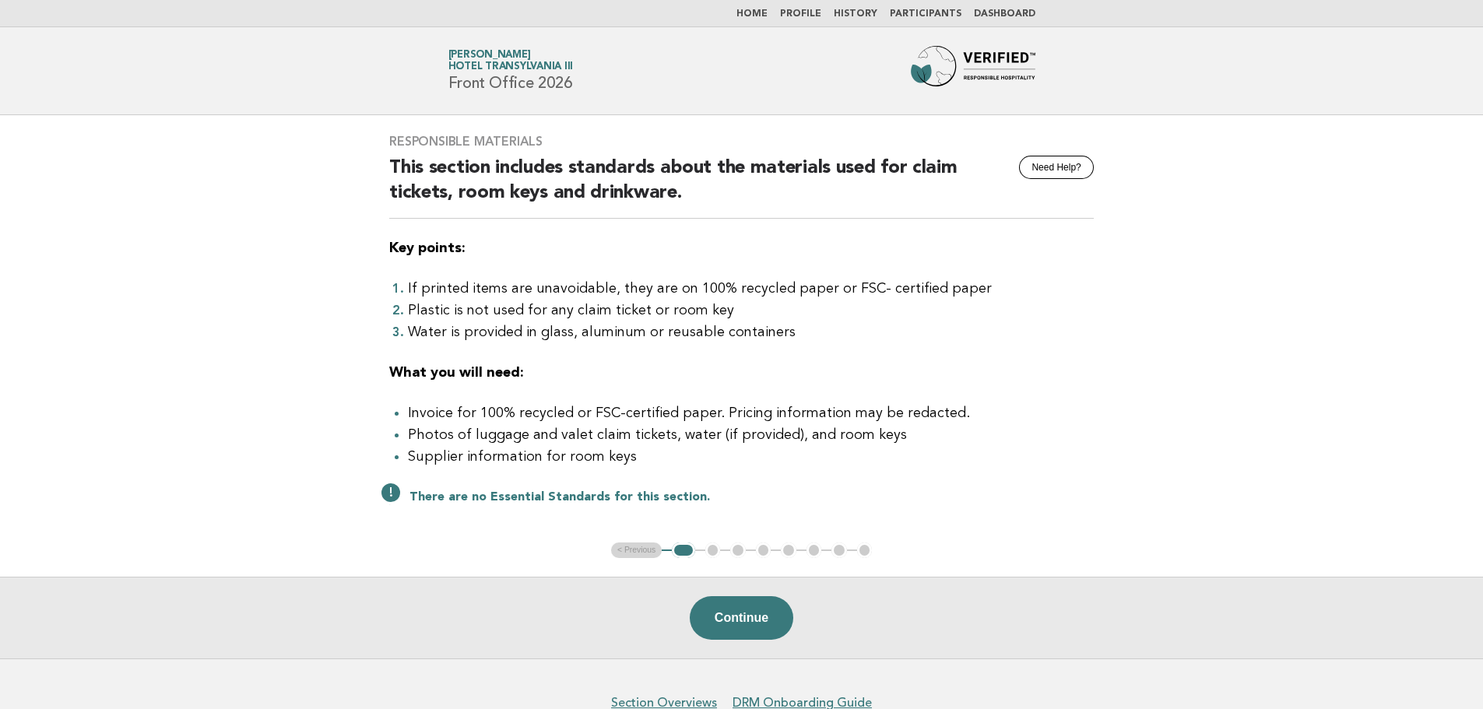
click at [709, 551] on ul "< Previous 1 2 3 4 5 6 7 8" at bounding box center [741, 551] width 261 height 16
click at [739, 616] on button "Continue" at bounding box center [742, 618] width 104 height 44
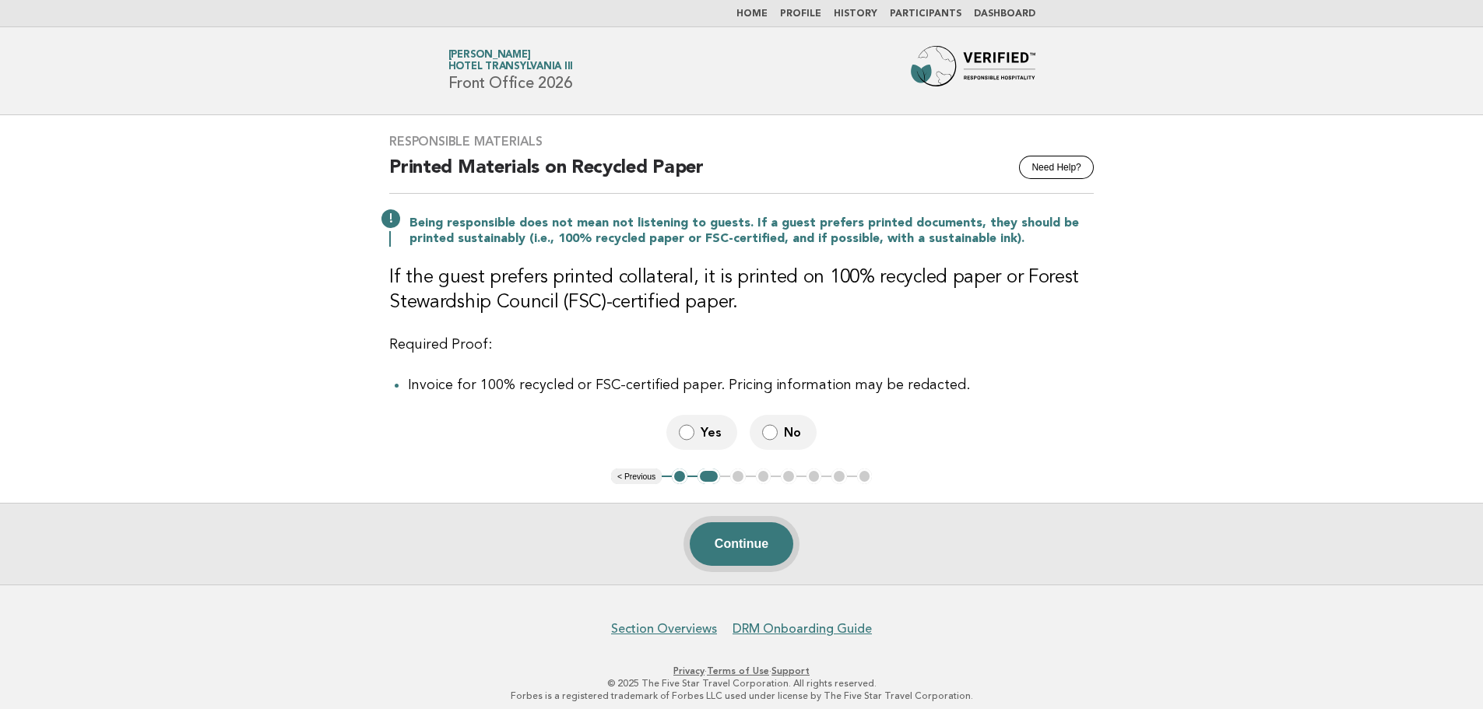
click at [751, 543] on button "Continue" at bounding box center [742, 544] width 104 height 44
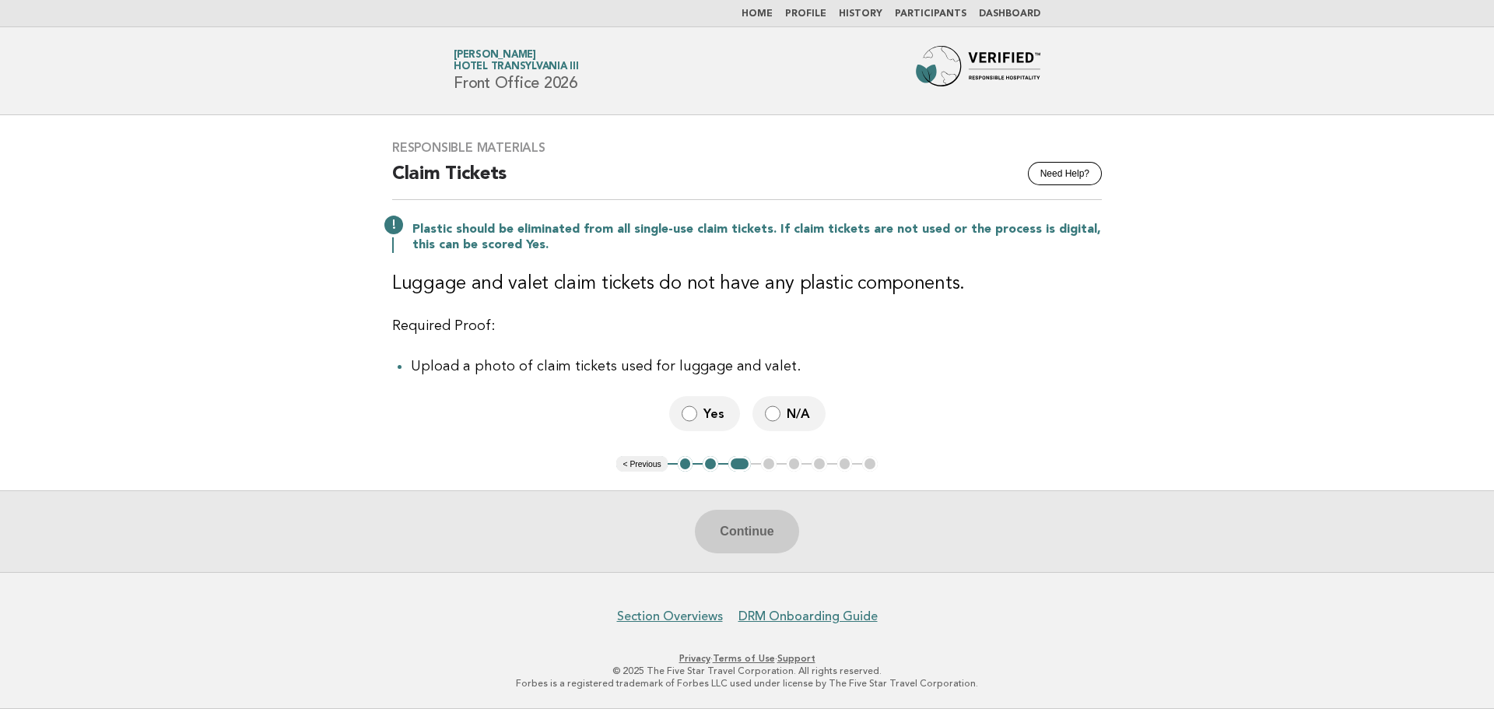
click at [792, 419] on span "N/A" at bounding box center [800, 414] width 26 height 16
click at [764, 535] on button "Continue" at bounding box center [747, 532] width 104 height 44
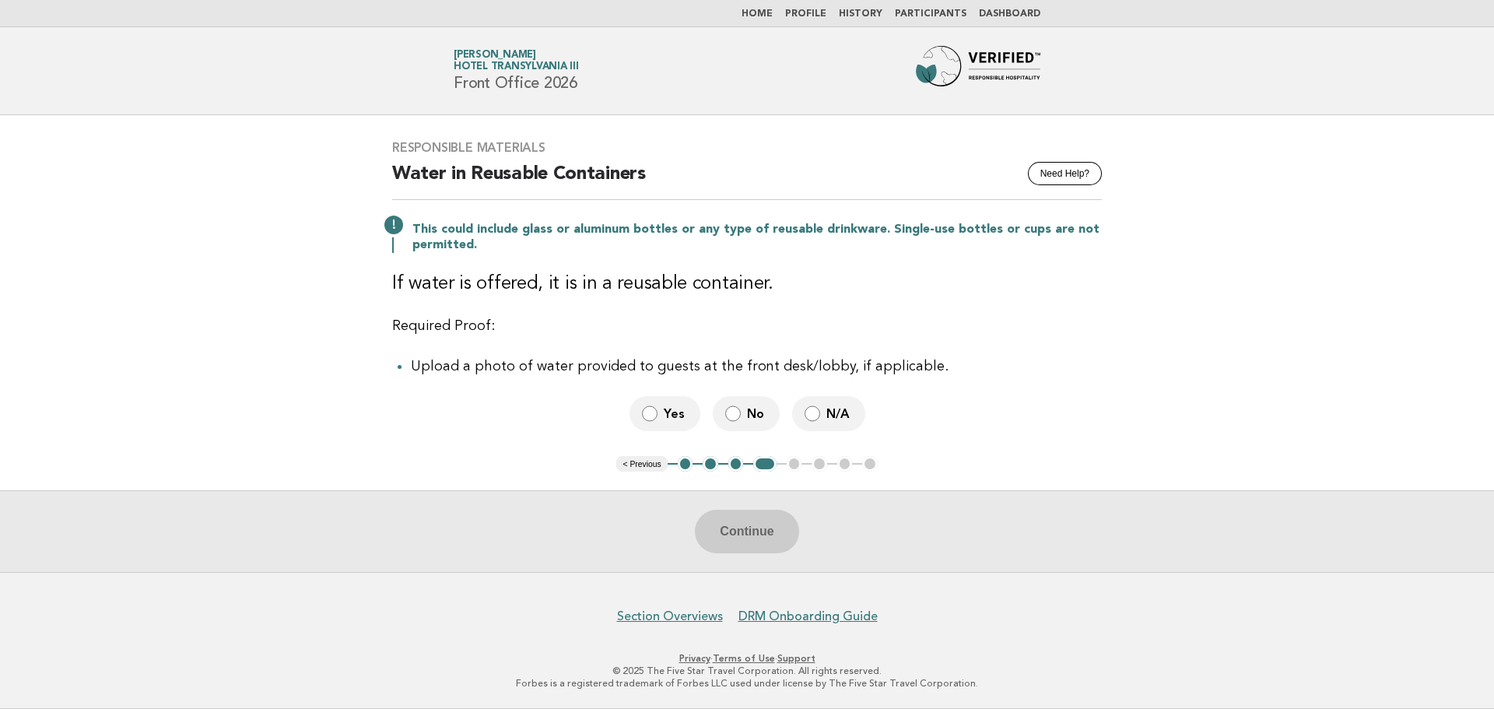
click at [738, 461] on button "3" at bounding box center [737, 464] width 16 height 16
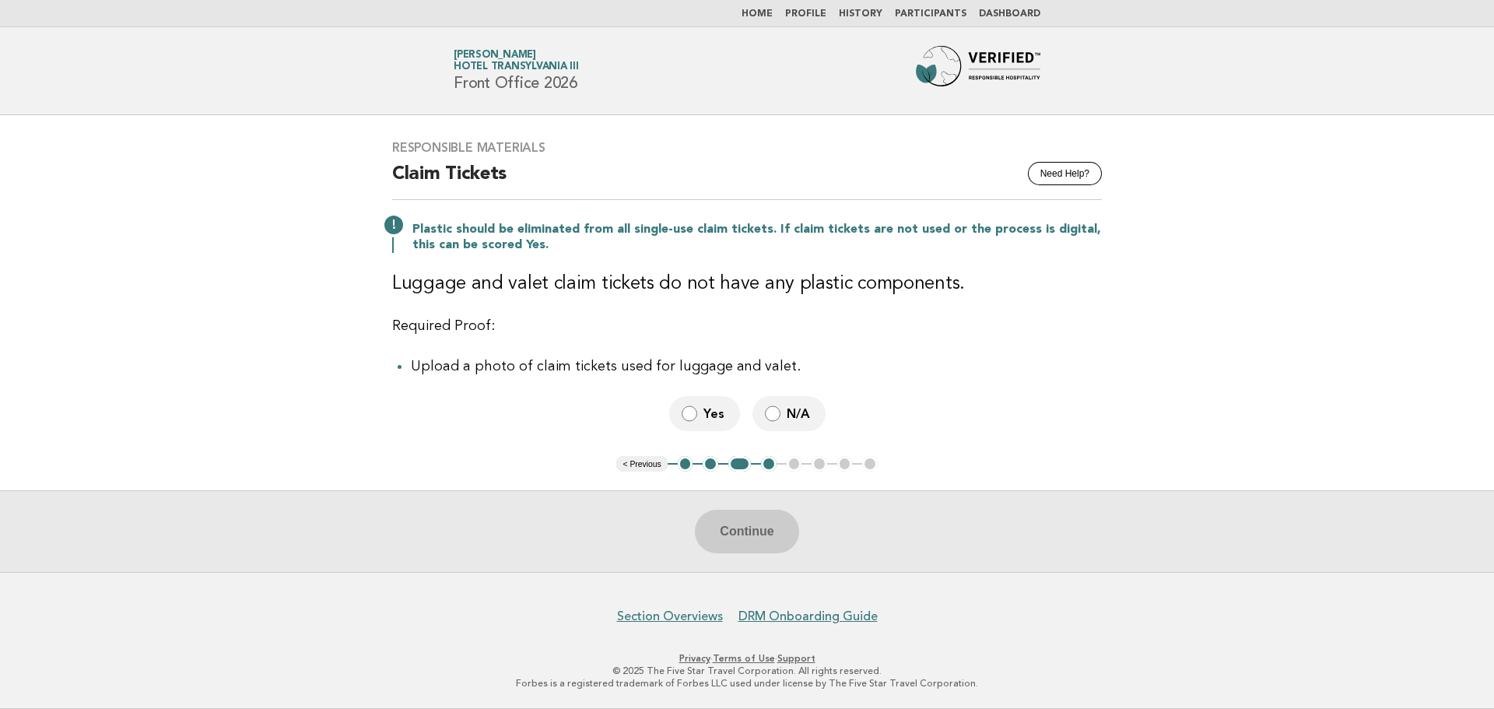
click at [792, 466] on ul "< Previous 1 2 3 4 5 6 7 8" at bounding box center [746, 464] width 261 height 16
click at [760, 520] on div "Continue" at bounding box center [747, 531] width 1494 height 82
click at [759, 534] on div "Continue" at bounding box center [747, 531] width 1494 height 82
click at [792, 461] on ul "< Previous 1 2 3 4 5 6 7 8" at bounding box center [746, 464] width 261 height 16
click at [767, 402] on label "N/A" at bounding box center [789, 413] width 73 height 35
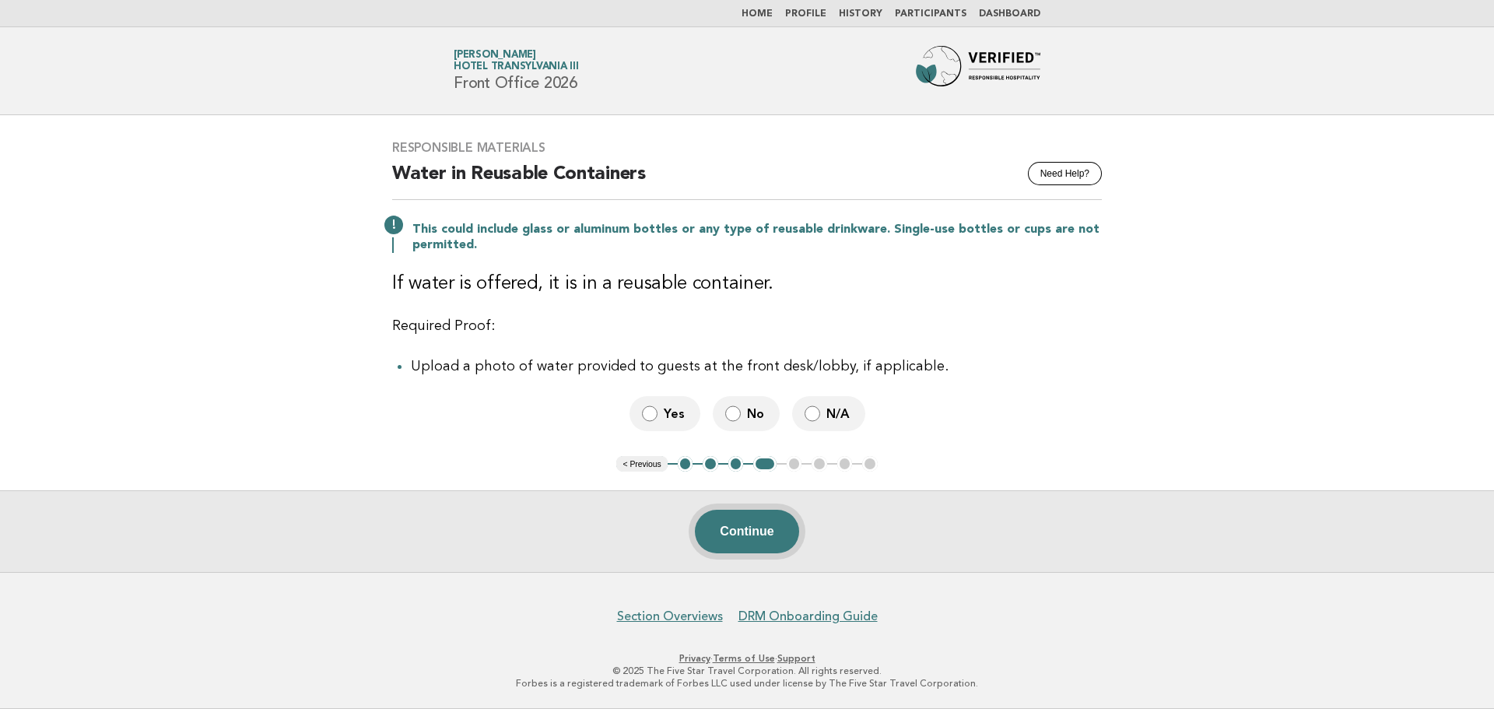
click at [770, 542] on button "Continue" at bounding box center [747, 532] width 104 height 44
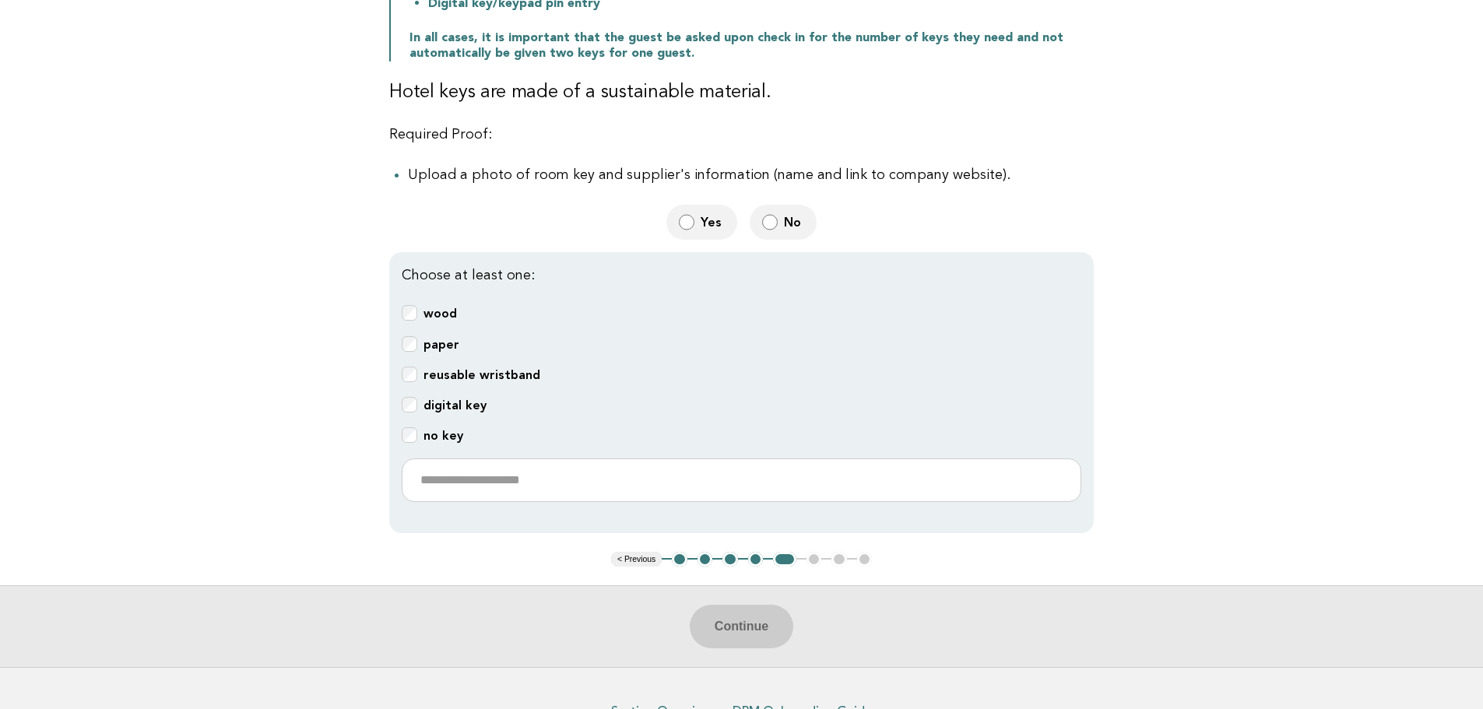
scroll to position [389, 0]
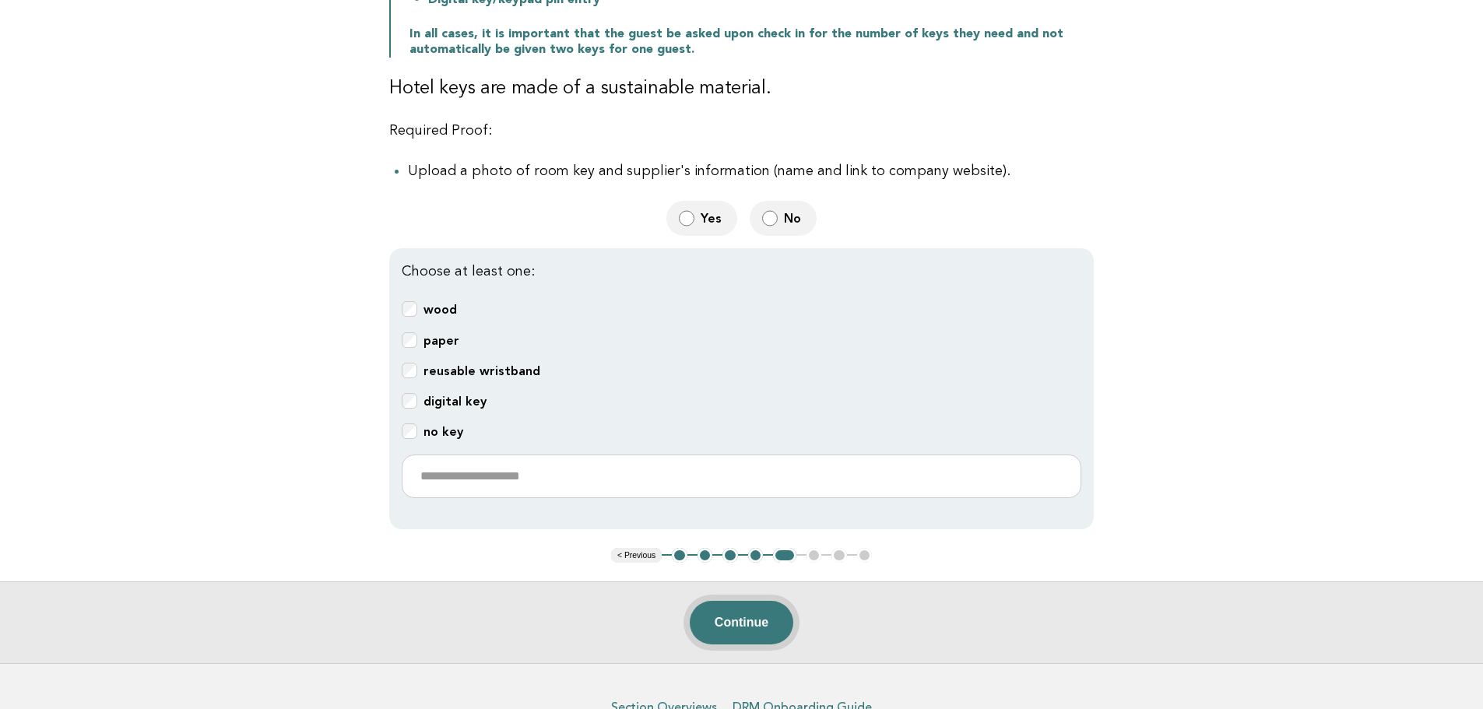
click at [748, 629] on button "Continue" at bounding box center [742, 623] width 104 height 44
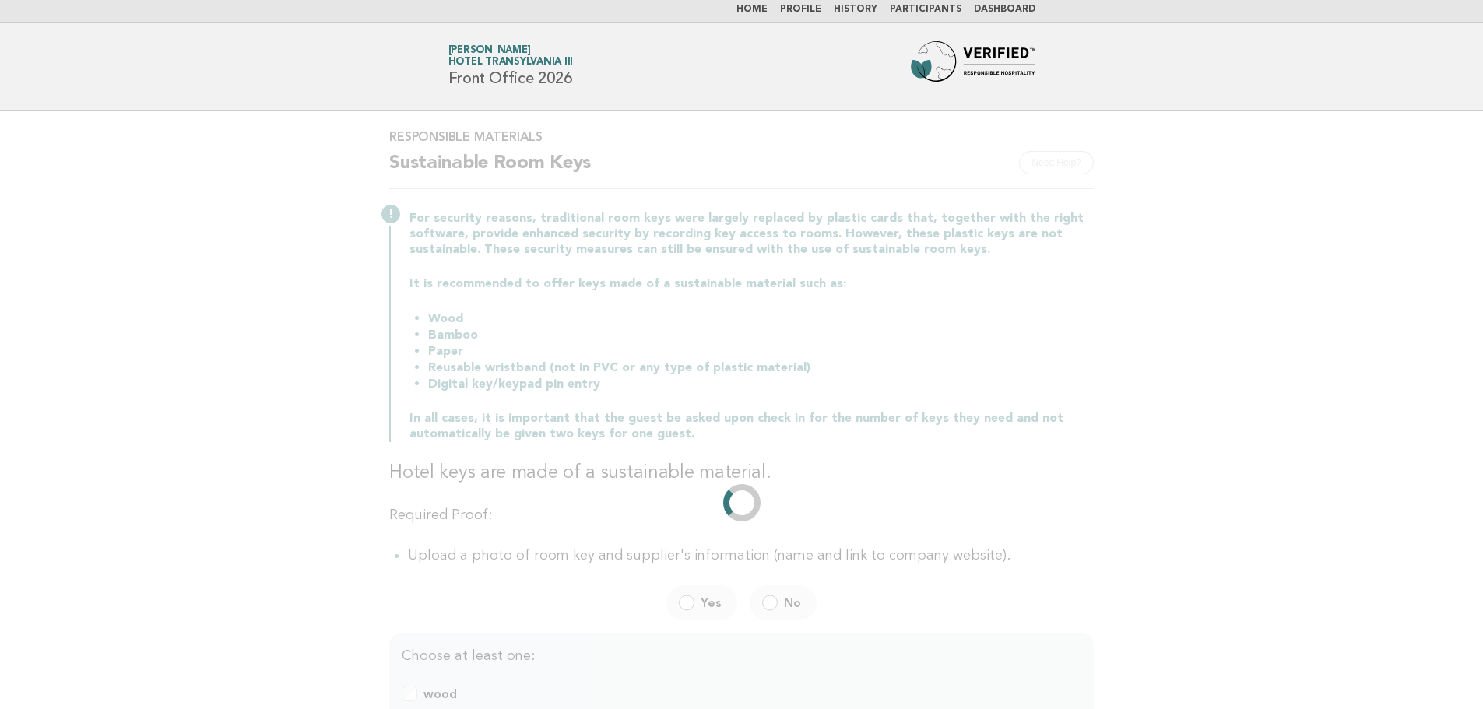
scroll to position [0, 0]
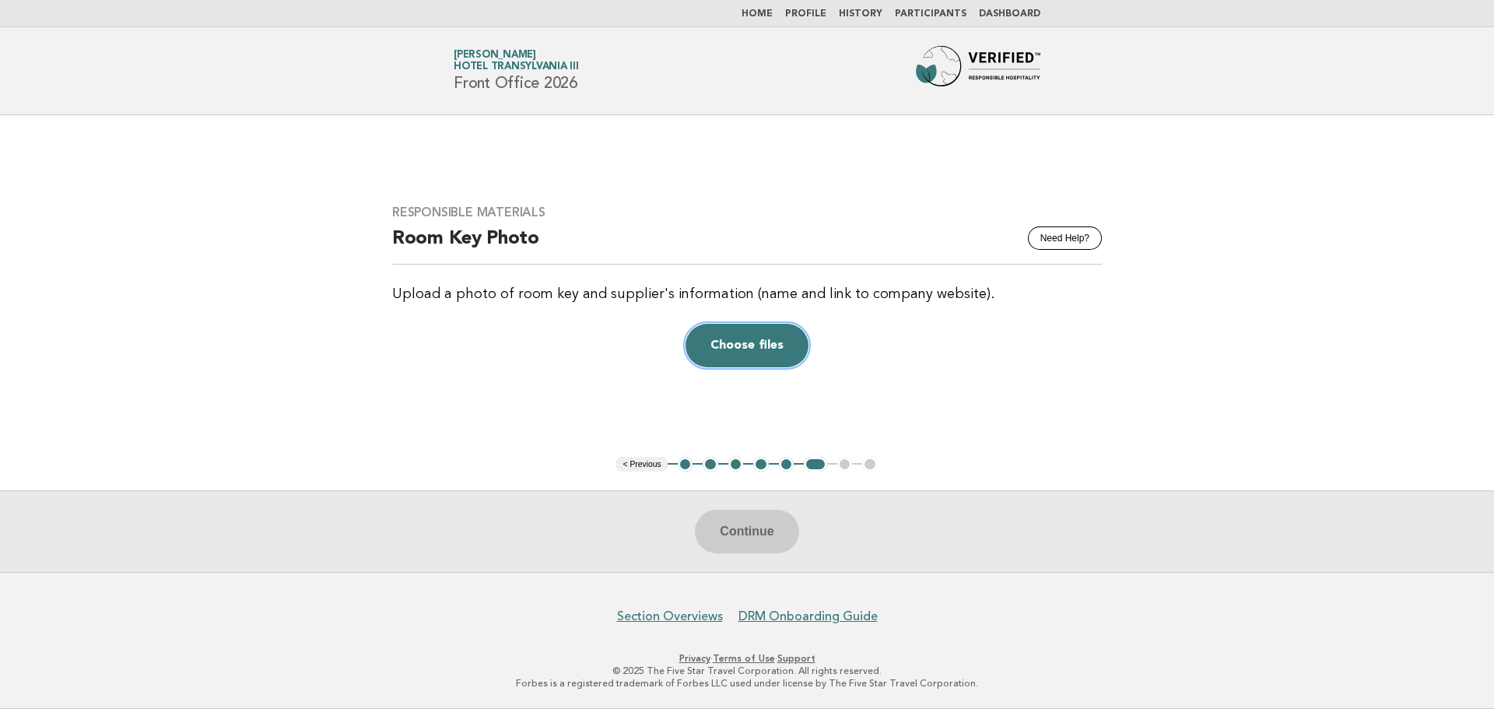
click at [730, 342] on button "Choose files" at bounding box center [747, 346] width 123 height 44
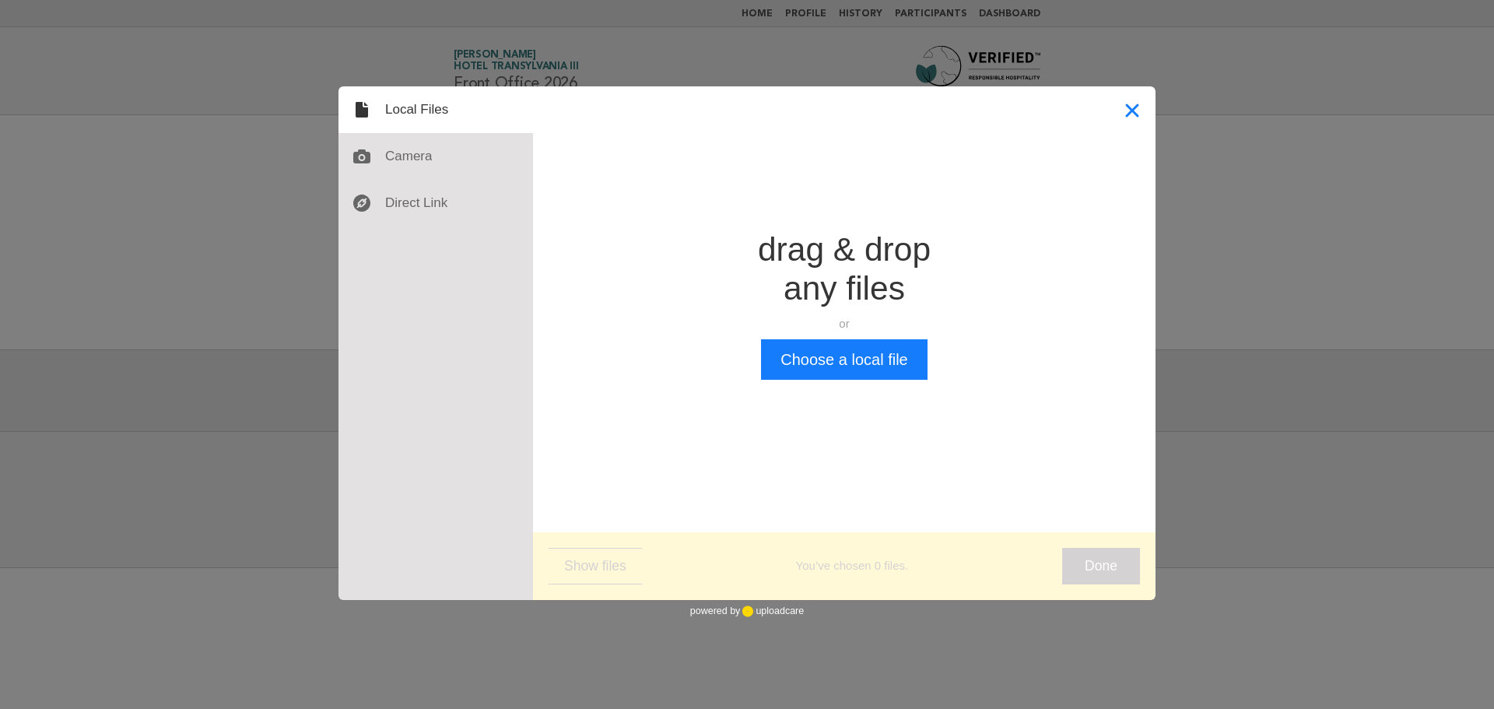
click at [1135, 122] on button "Close" at bounding box center [1132, 109] width 47 height 47
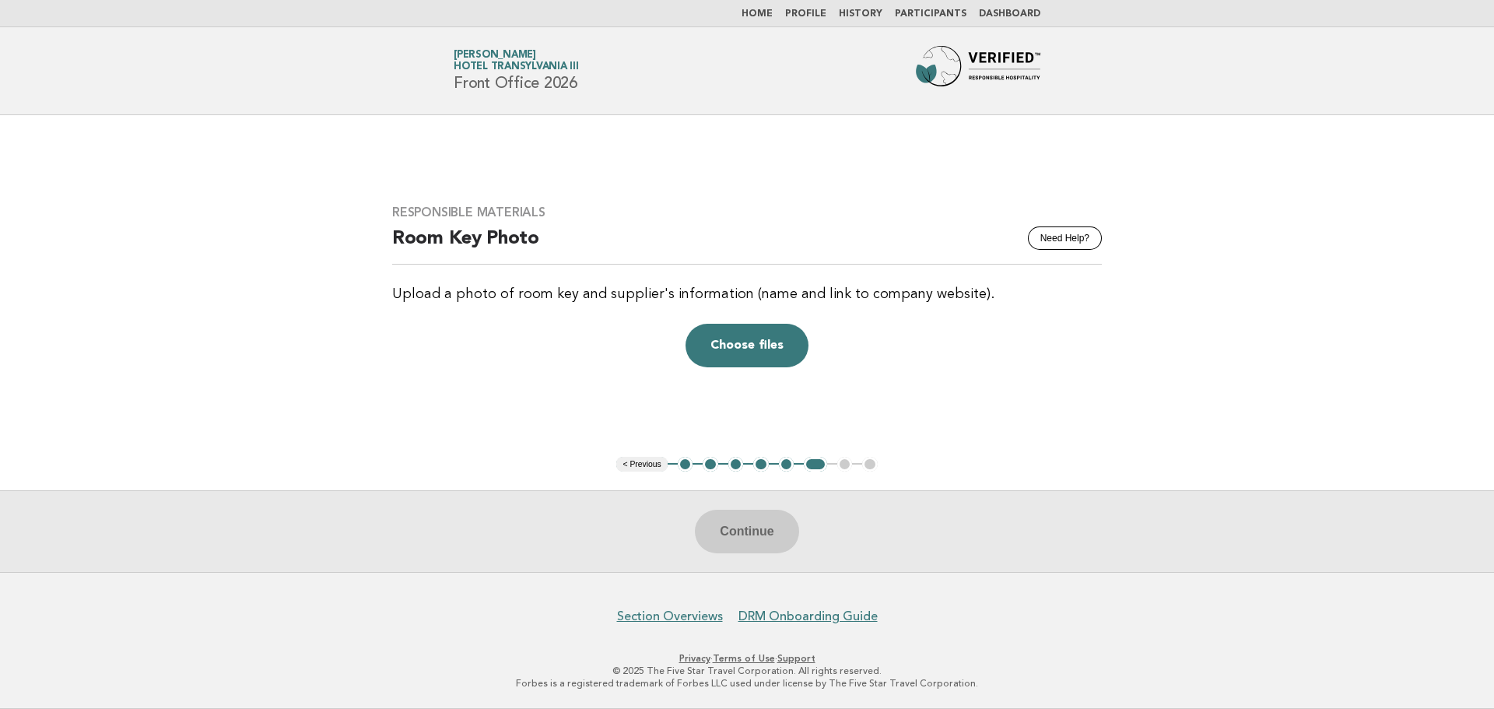
click at [785, 468] on button "5" at bounding box center [787, 465] width 16 height 16
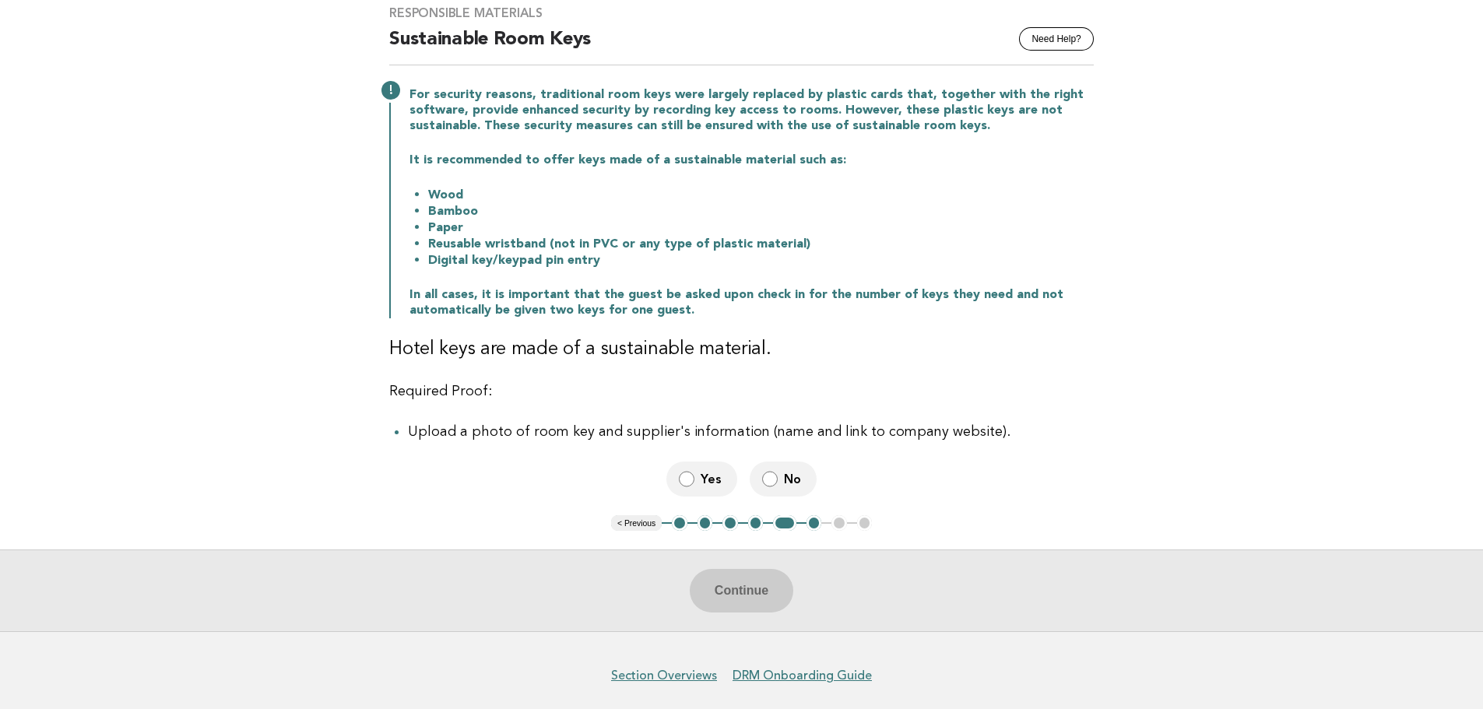
scroll to position [156, 0]
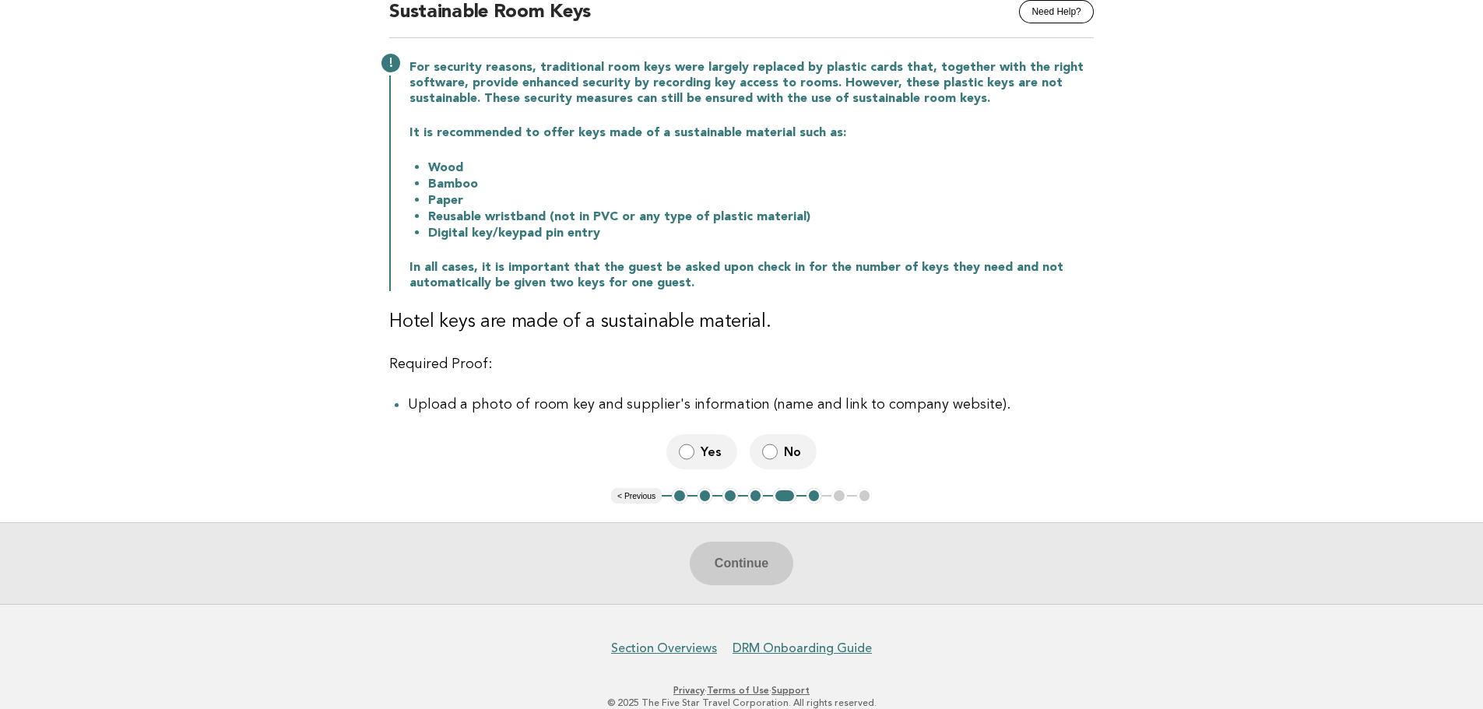
click at [707, 453] on span "Yes" at bounding box center [713, 452] width 24 height 16
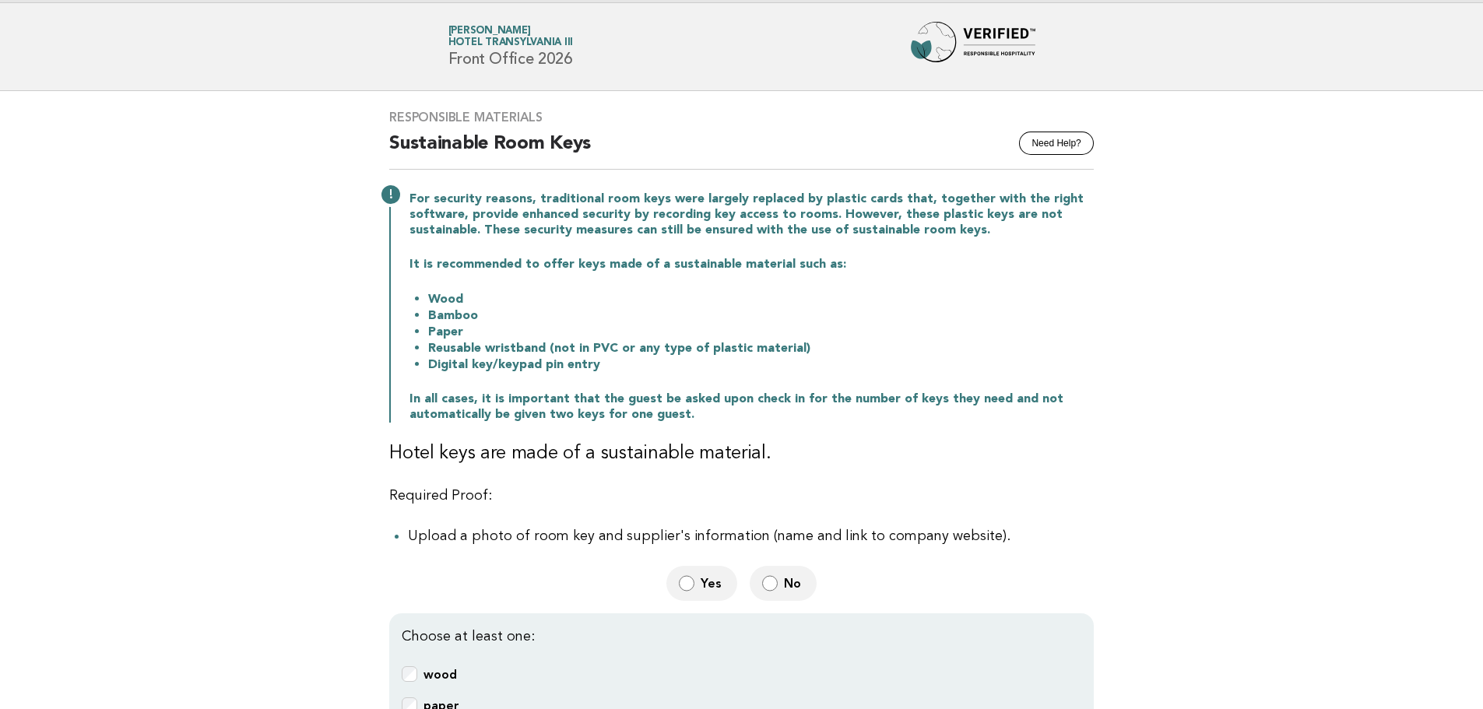
scroll to position [0, 0]
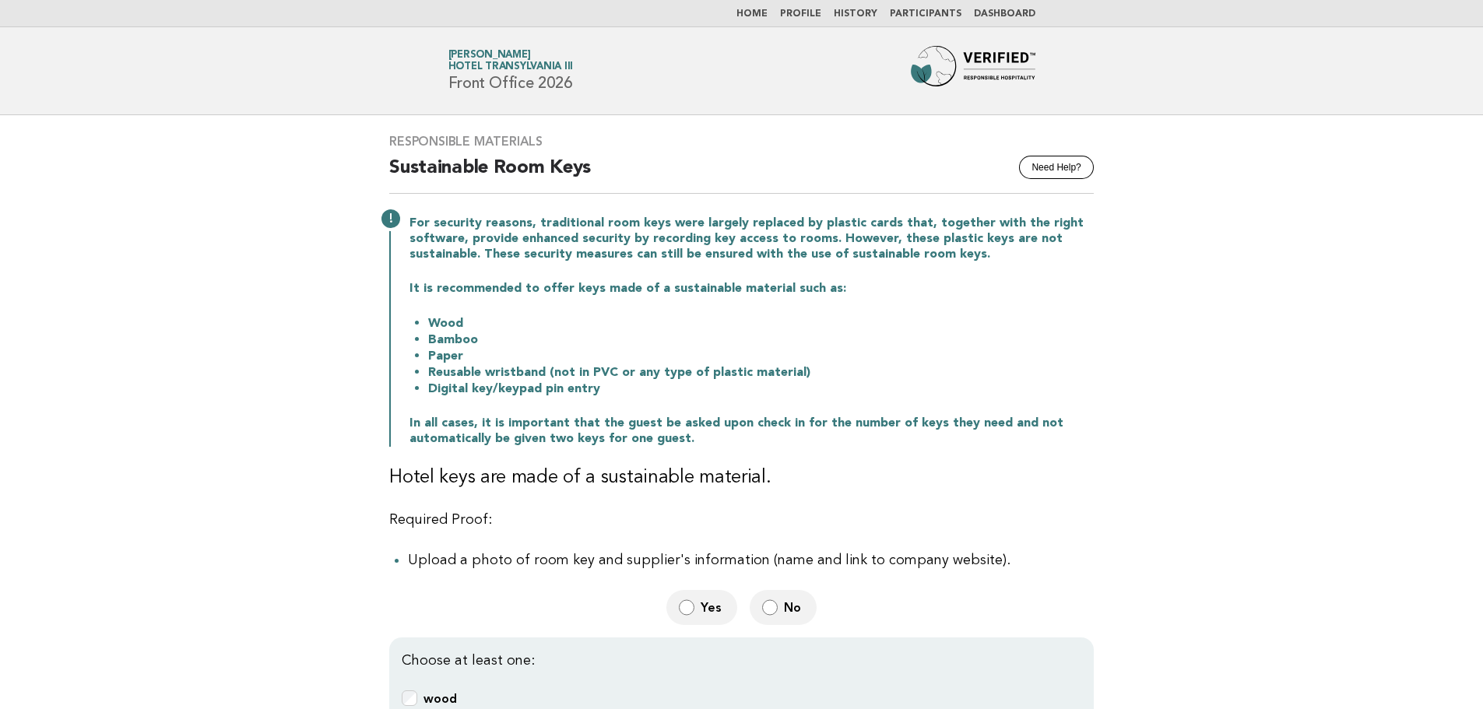
click at [957, 54] on img at bounding box center [973, 71] width 125 height 50
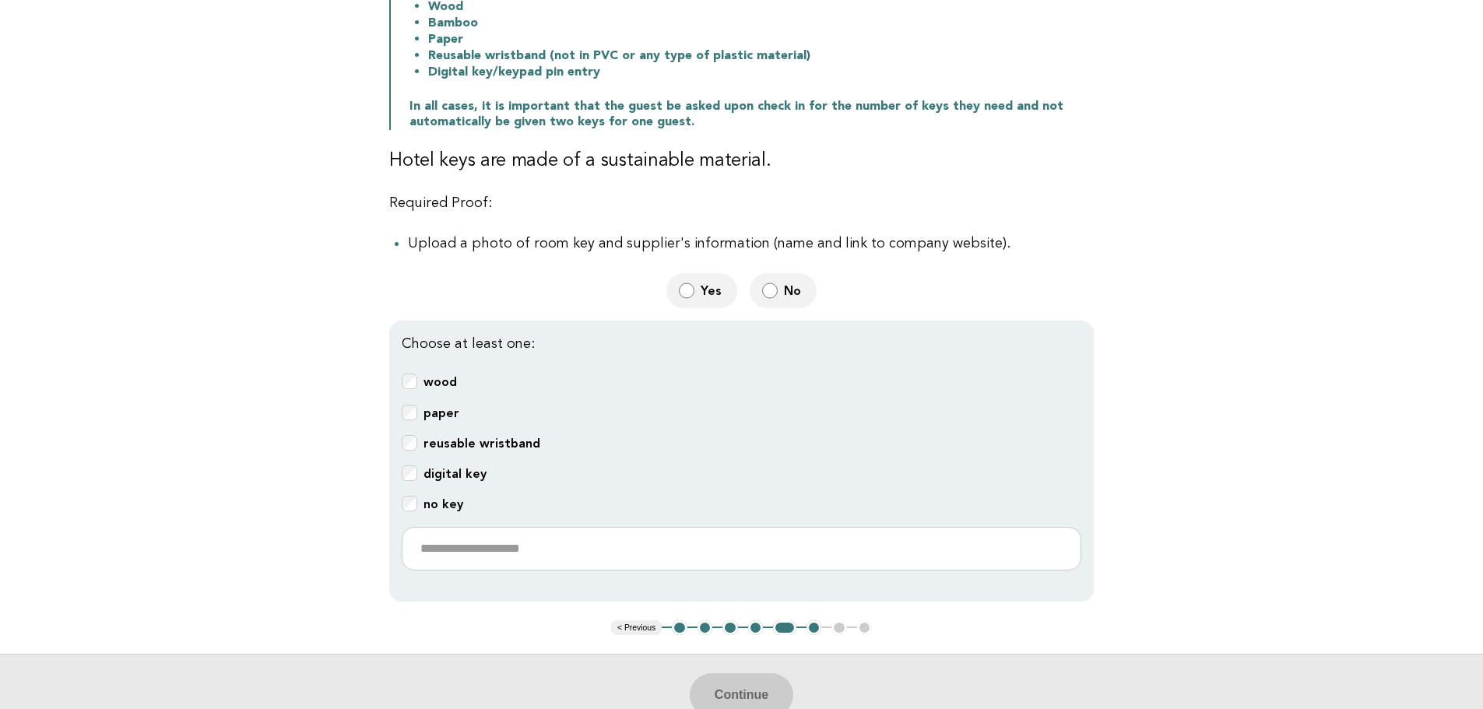
scroll to position [248, 0]
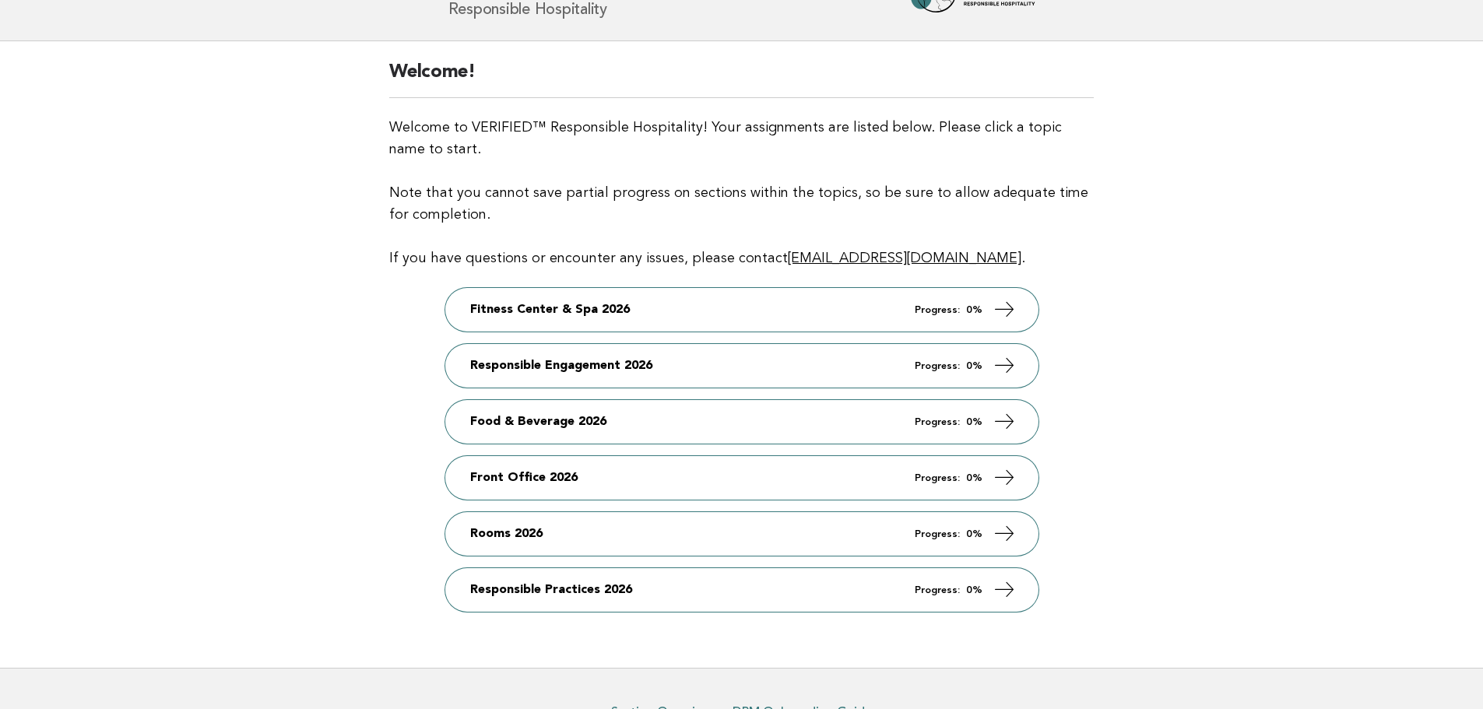
scroll to position [78, 0]
